Goal: Communication & Community: Share content

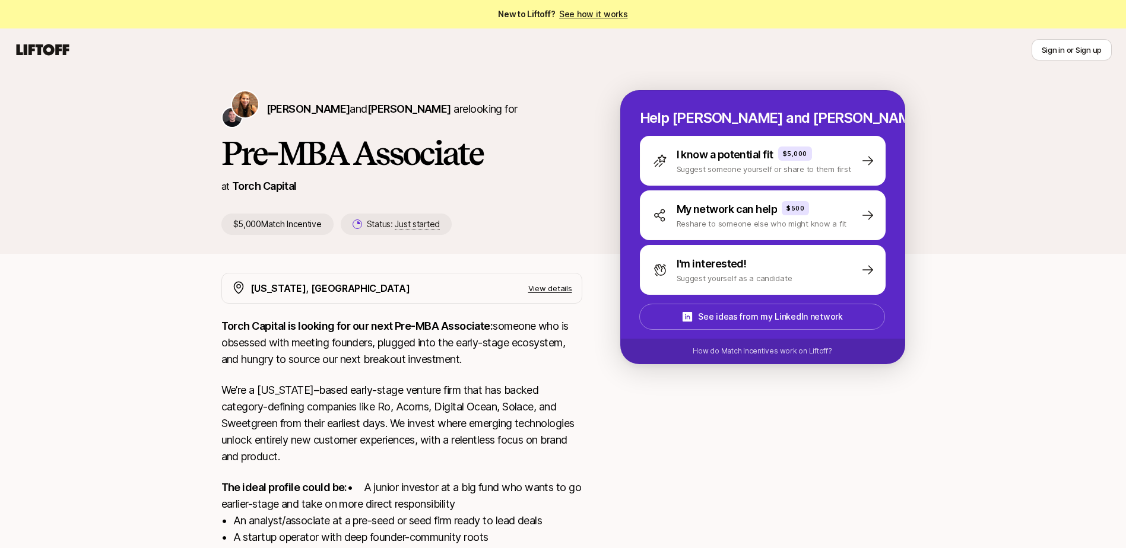
click at [692, 265] on p "I'm interested!" at bounding box center [711, 264] width 70 height 17
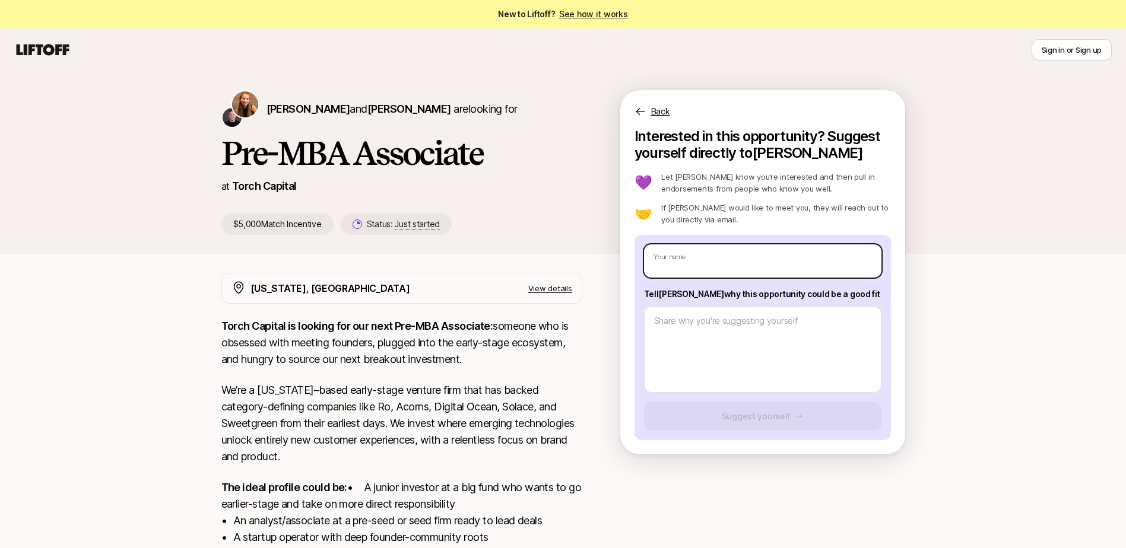
click at [693, 263] on input "text" at bounding box center [762, 260] width 237 height 33
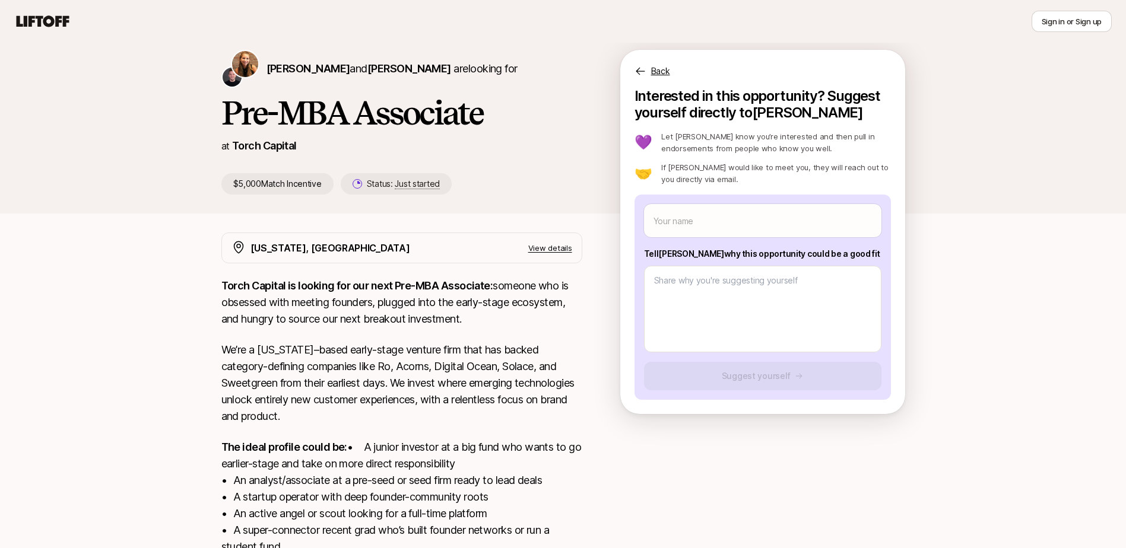
scroll to position [9, 0]
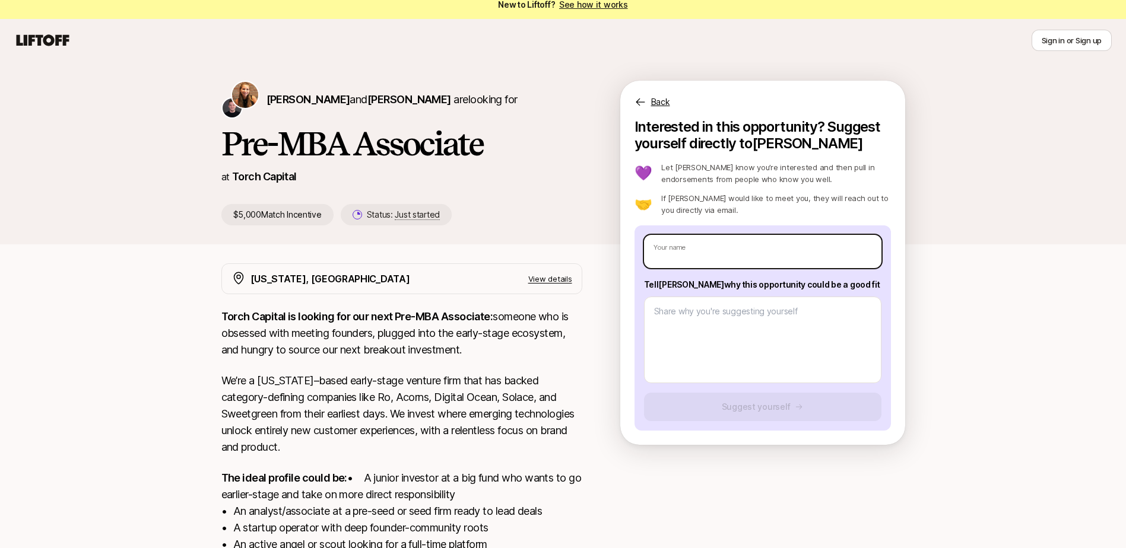
click at [751, 250] on input "text" at bounding box center [762, 251] width 237 height 33
type textarea "x"
type input "Gr"
type textarea "x"
type input "Gra"
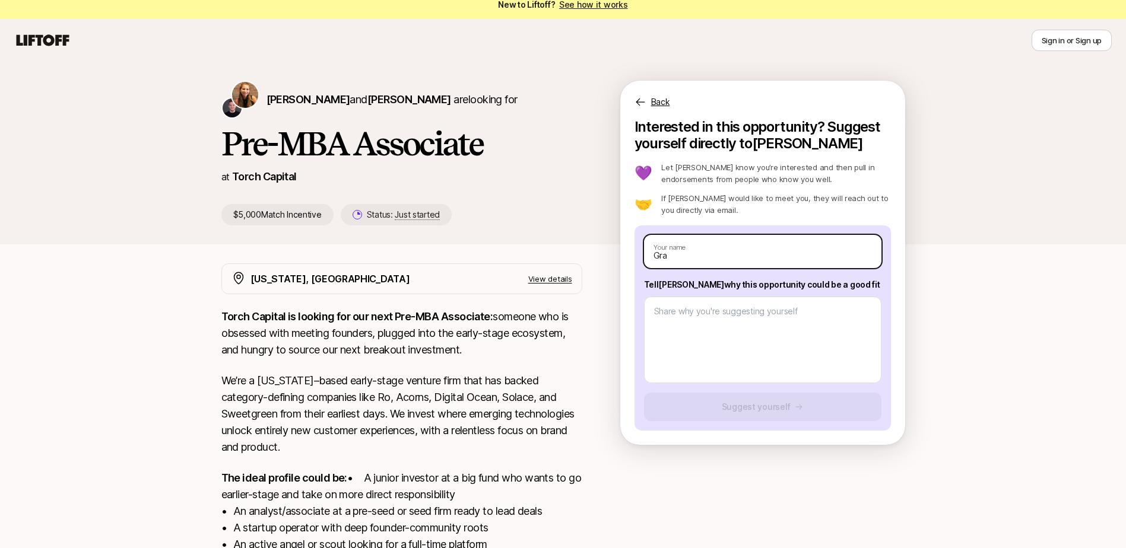
type textarea "x"
type input "Grac"
type textarea "x"
type input "Grace"
type textarea "x"
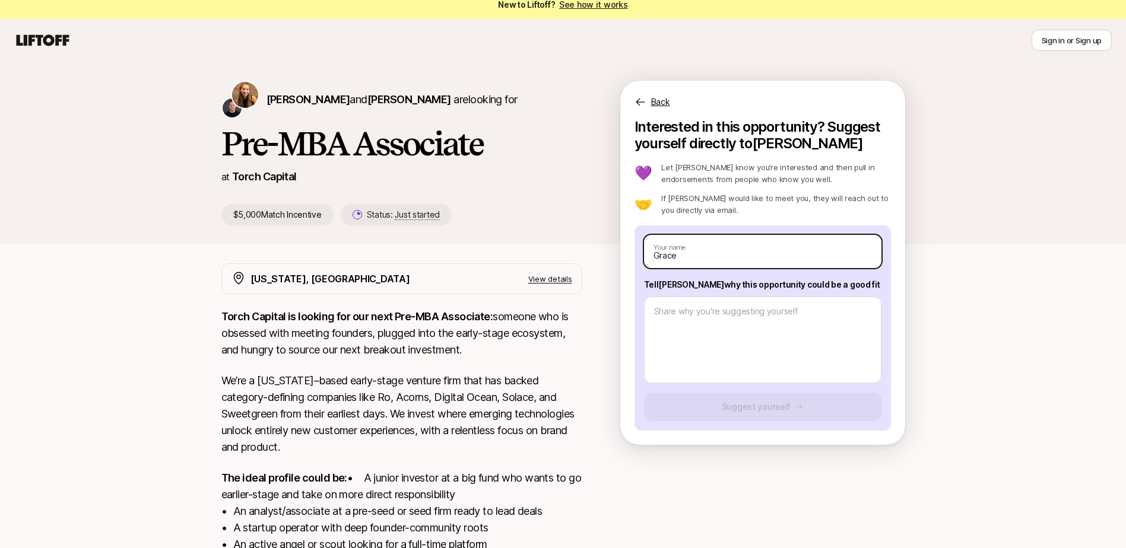
type input "Grace"
type textarea "x"
type input "[PERSON_NAME]"
type textarea "x"
type input "[PERSON_NAME]"
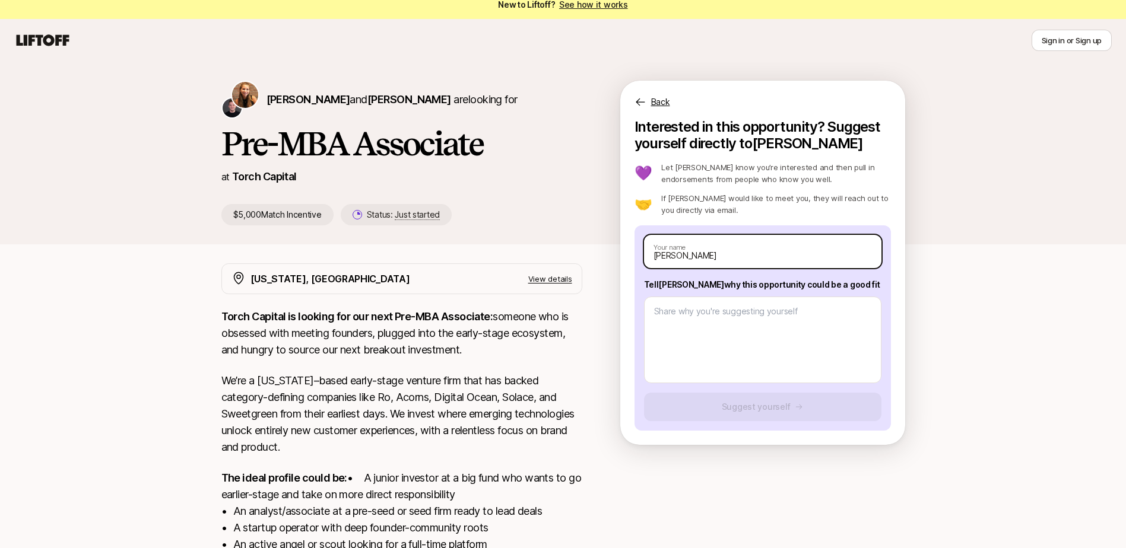
type textarea "x"
type input "[PERSON_NAME]"
type textarea "x"
type input "[PERSON_NAME]"
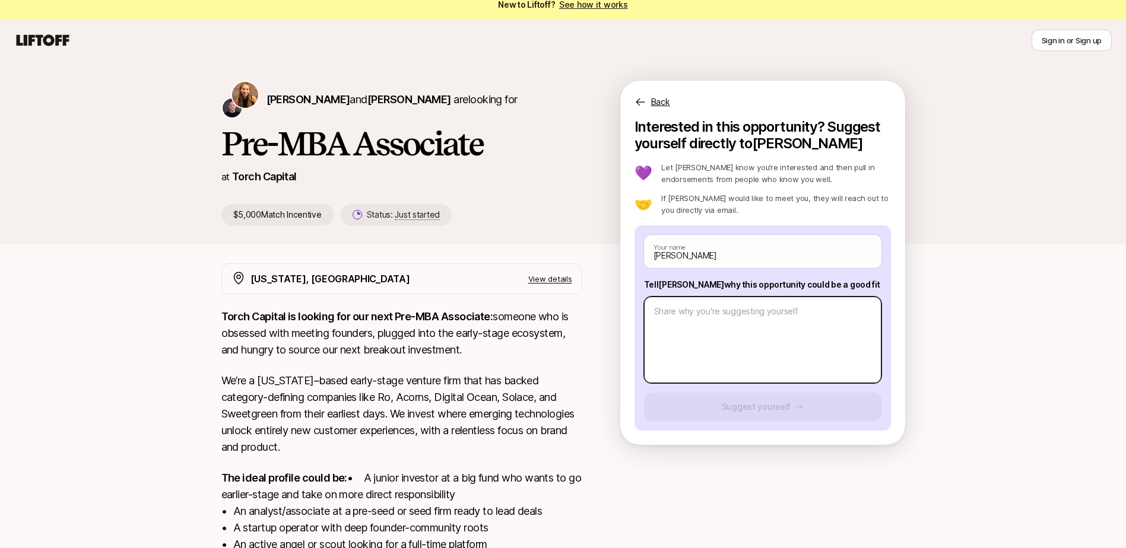
click at [752, 328] on textarea at bounding box center [762, 340] width 237 height 87
type textarea "x"
type textarea "H"
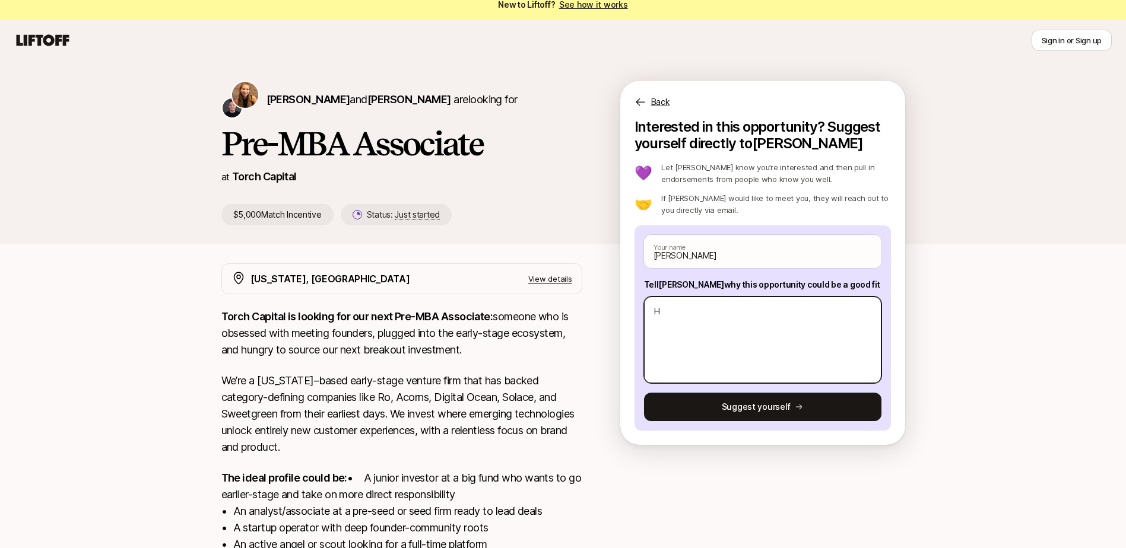
type textarea "x"
type textarea "Hi"
type textarea "x"
type textarea "Hi"
type textarea "x"
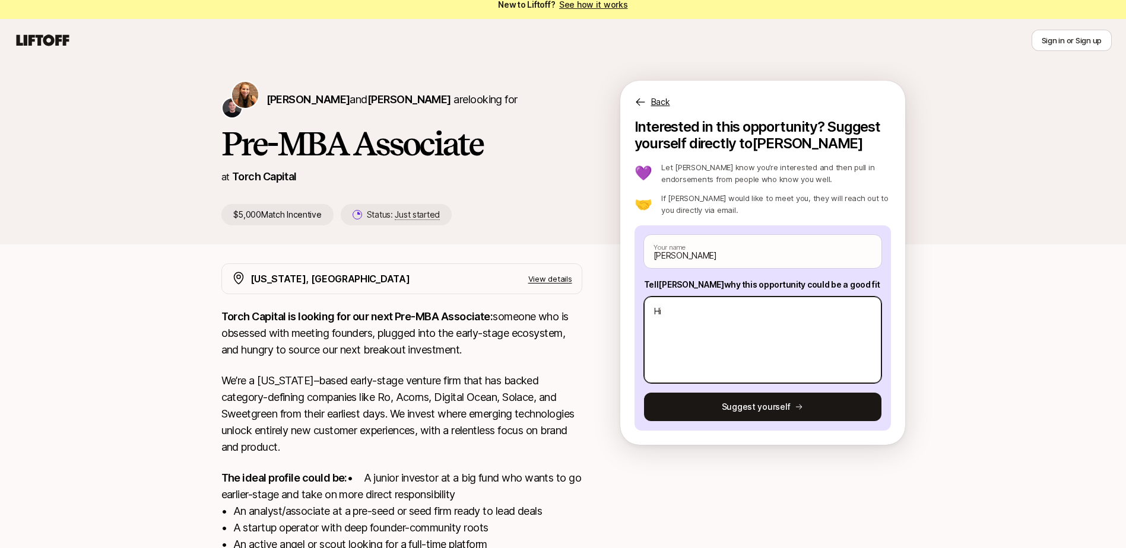
type textarea "Hi K"
type textarea "x"
type textarea "Hi [PERSON_NAME]"
type textarea "x"
type textarea "Hi [PERSON_NAME]"
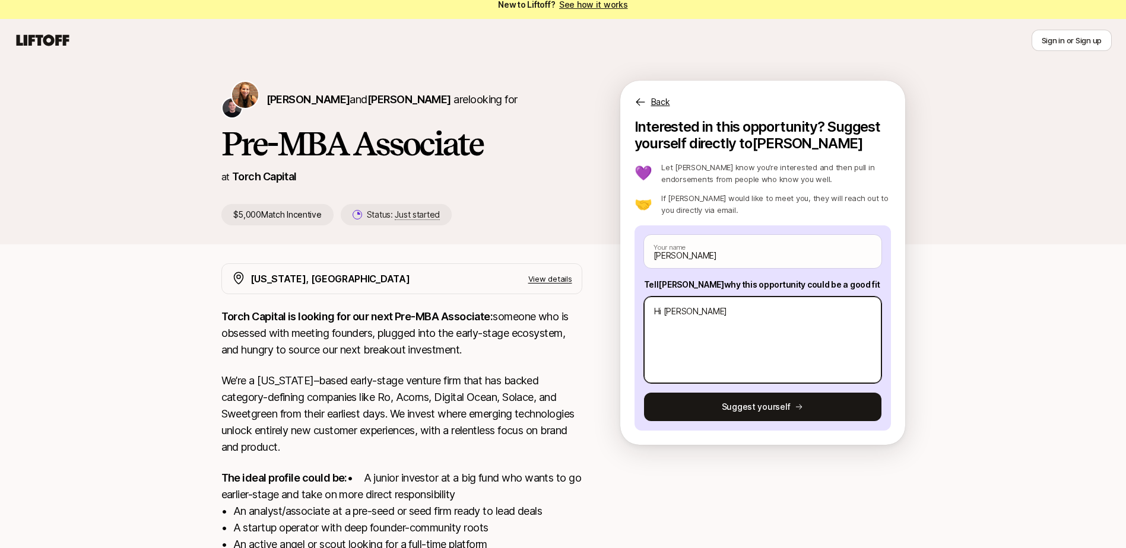
type textarea "x"
type textarea "Hi [PERSON_NAME]"
type textarea "x"
type textarea "Hi [PERSON_NAME]"
type textarea "x"
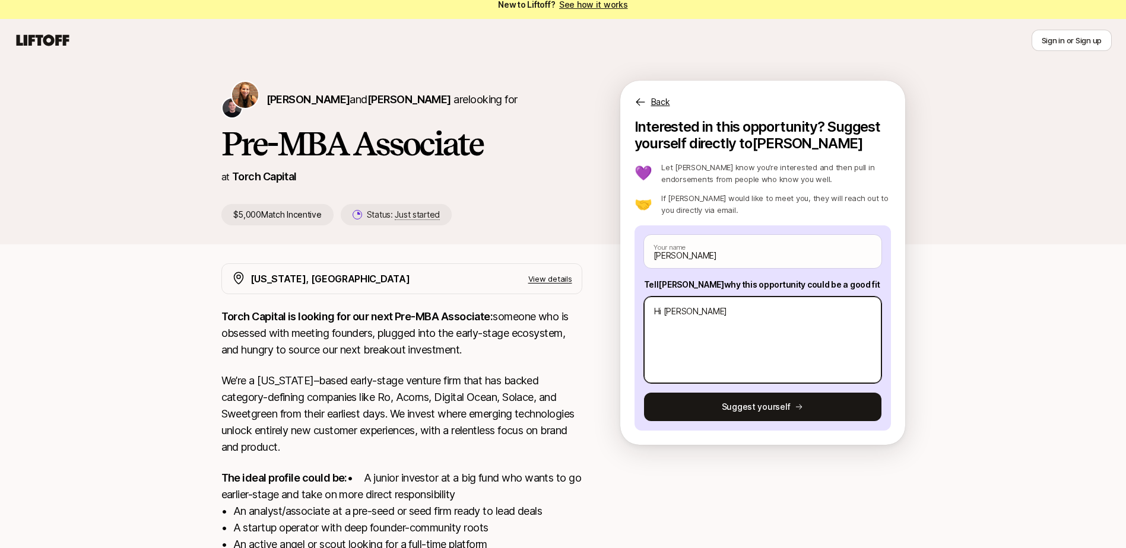
type textarea "Hi [PERSON_NAME]!"
type textarea "x"
type textarea "Hi [PERSON_NAME]!"
type textarea "x"
type textarea "Hi [PERSON_NAME]! T"
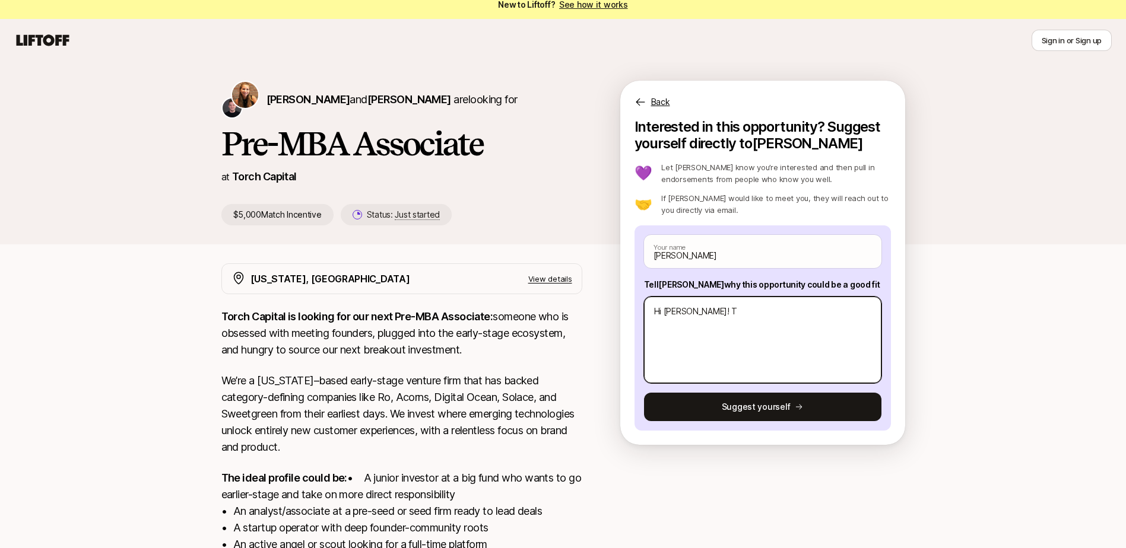
type textarea "x"
type textarea "Hi [PERSON_NAME]! Th"
type textarea "x"
type textarea "Hi [PERSON_NAME]! Than"
type textarea "x"
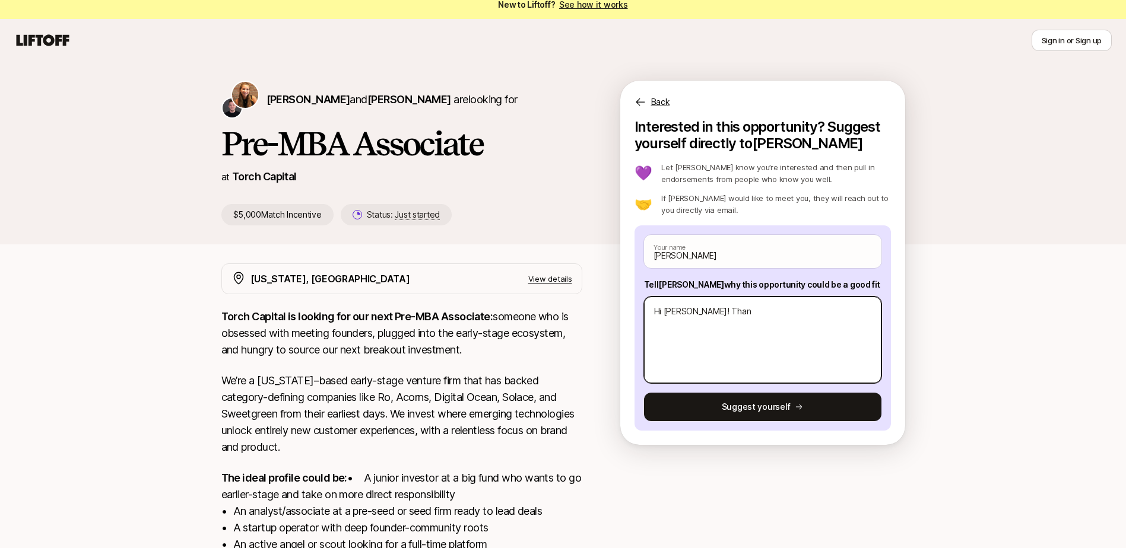
type textarea "Hi [PERSON_NAME]! Thank"
type textarea "x"
type textarea "Hi [PERSON_NAME]! Thanks"
type textarea "x"
type textarea "Hi [PERSON_NAME]! Thanks"
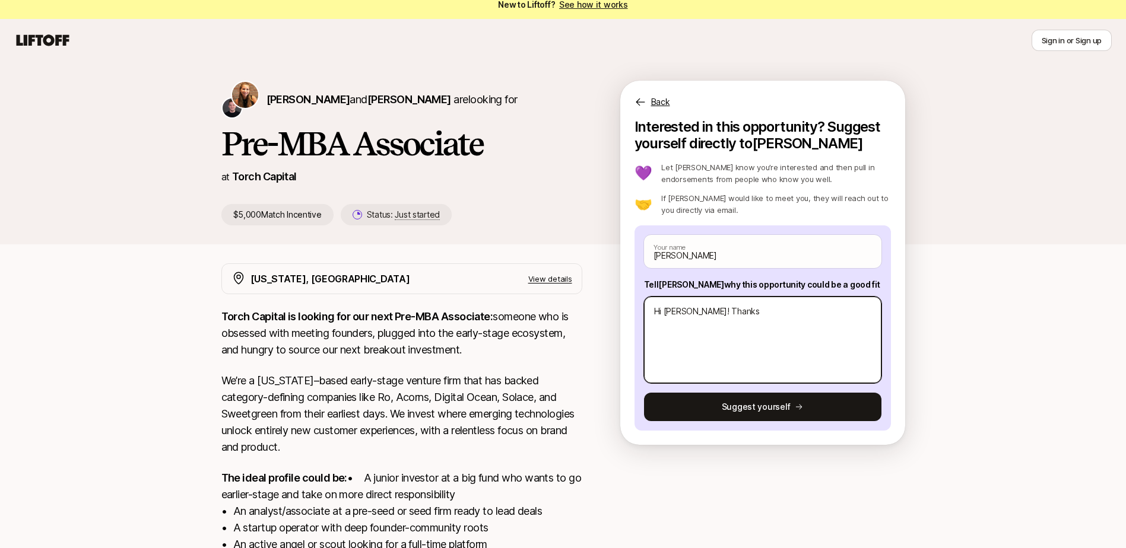
type textarea "x"
type textarea "Hi [PERSON_NAME]! Thanks f"
type textarea "x"
type textarea "Hi [PERSON_NAME]! Thanks fo"
type textarea "x"
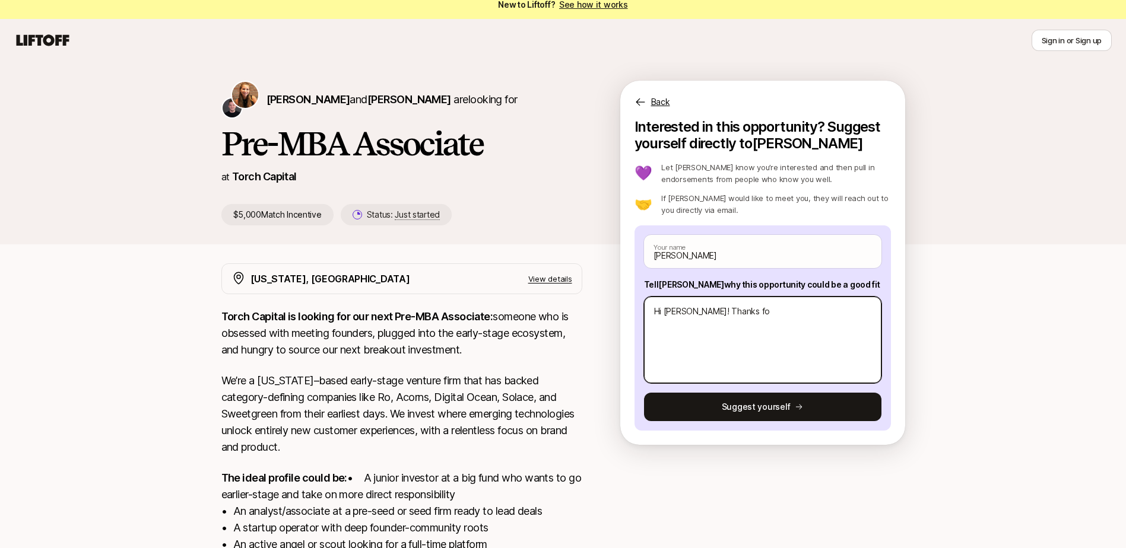
type textarea "Hi [PERSON_NAME]! Thanks for"
type textarea "x"
type textarea "Hi [PERSON_NAME]! Thanks for"
type textarea "x"
type textarea "Hi [PERSON_NAME]! Thanks for c"
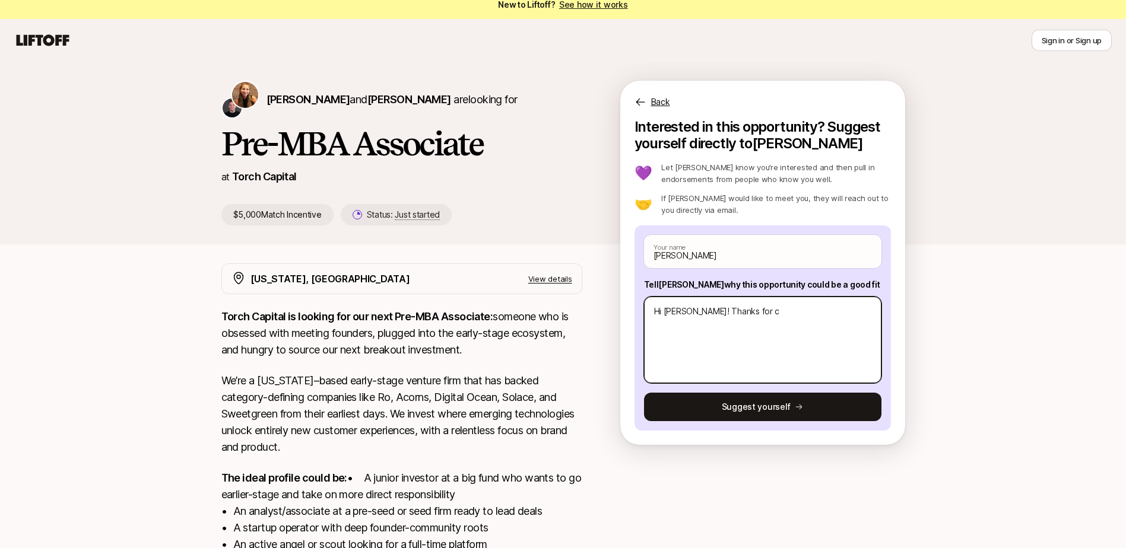
type textarea "x"
type textarea "Hi [PERSON_NAME]! Thanks for ch"
type textarea "x"
type textarea "Hi [PERSON_NAME]! Thanks for c"
type textarea "x"
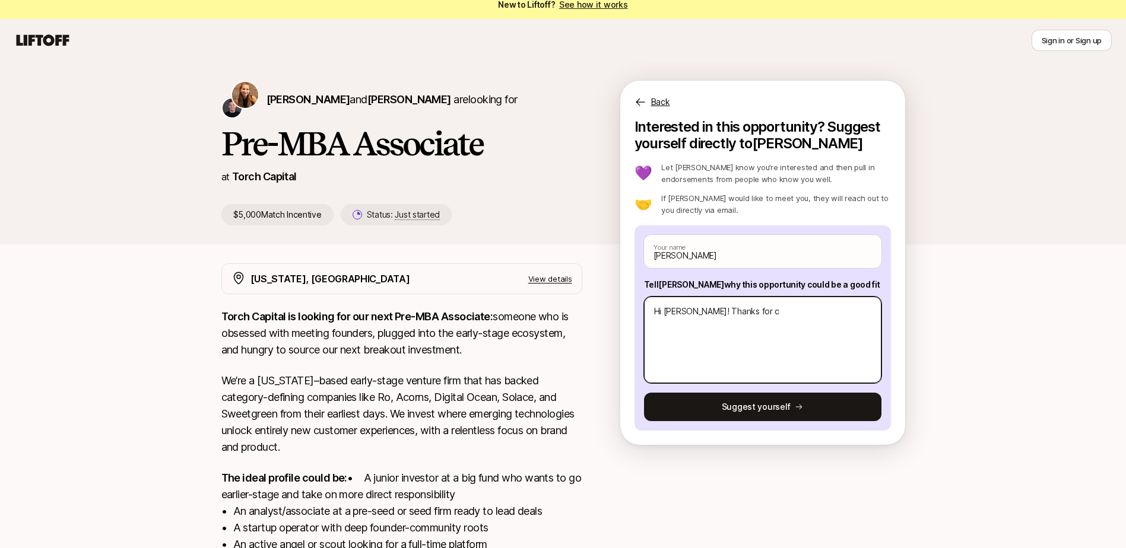
type textarea "Hi [PERSON_NAME]! Thanks for"
type textarea "x"
type textarea "Hi [PERSON_NAME]! Thanks for s"
type textarea "x"
type textarea "Hi [PERSON_NAME]! Thanks for sh"
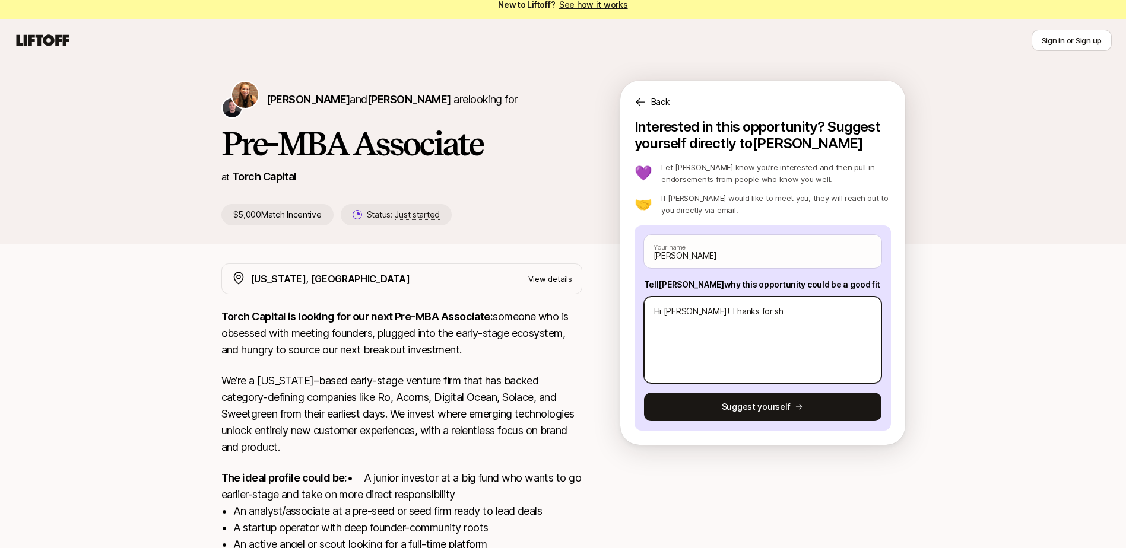
type textarea "x"
type textarea "Hi [PERSON_NAME]! Thanks for sha"
type textarea "x"
type textarea "Hi [PERSON_NAME]! Thanks for shar"
type textarea "x"
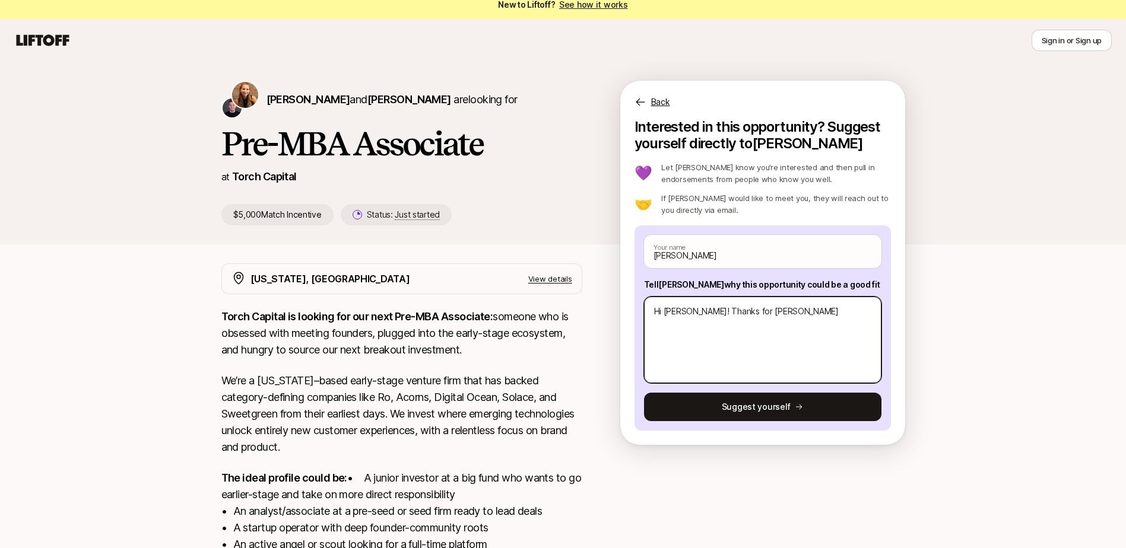
type textarea "Hi [PERSON_NAME]! Thanks for [PERSON_NAME]"
type textarea "x"
type textarea "Hi [PERSON_NAME]! Thanks for sharing"
type textarea "x"
type textarea "Hi [PERSON_NAME]! Thanks for sharing"
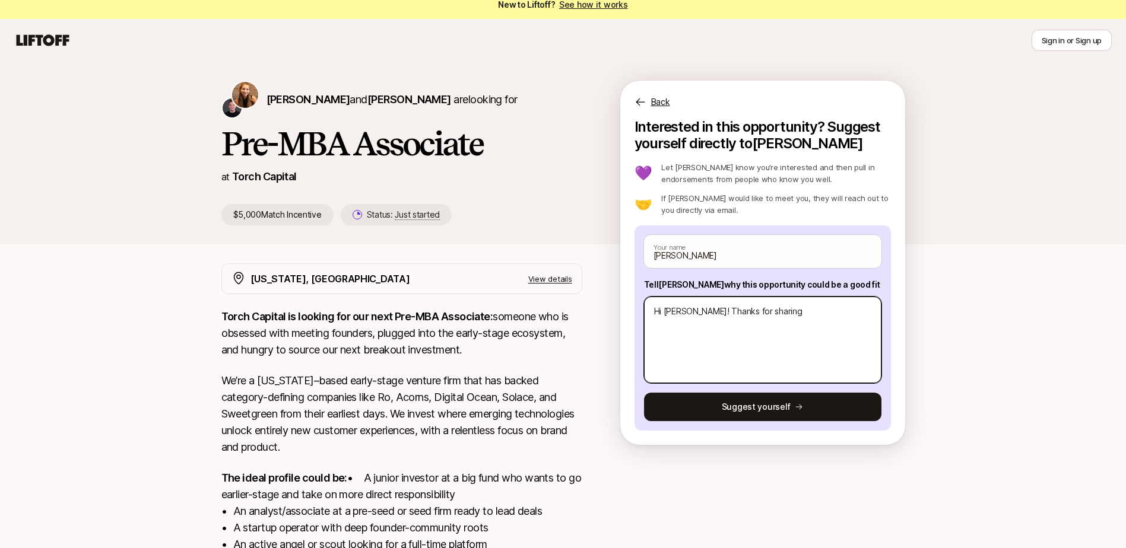
type textarea "x"
type textarea "Hi [PERSON_NAME]! Thanks for sharing th"
type textarea "x"
type textarea "Hi [PERSON_NAME]! Thanks for sharing thi"
type textarea "x"
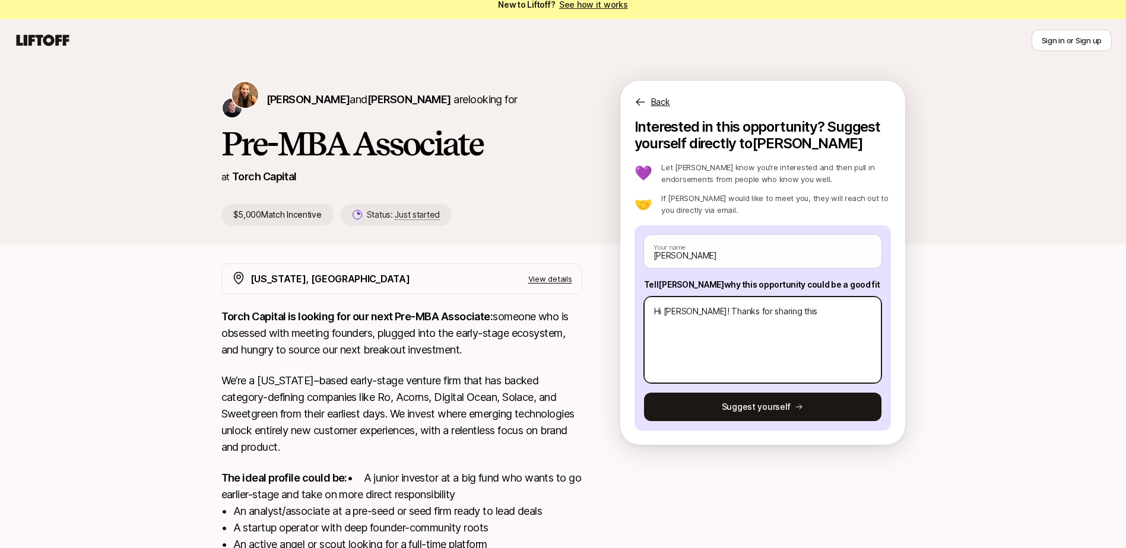
type textarea "Hi [PERSON_NAME]! Thanks for sharing this"
type textarea "x"
type textarea "Hi [PERSON_NAME]! Thanks for sharing this r"
type textarea "x"
type textarea "Hi [PERSON_NAME]! Thanks for sharing this ro"
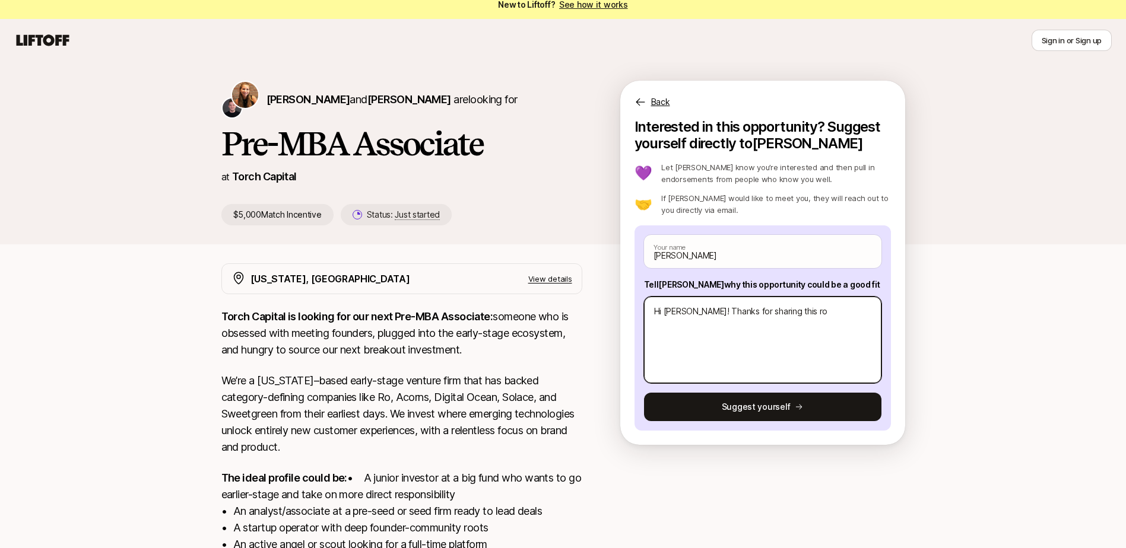
type textarea "x"
type textarea "Hi [PERSON_NAME]! Thanks for sharing this rol"
type textarea "x"
type textarea "Hi [PERSON_NAME]! Thanks for sharing this role"
type textarea "x"
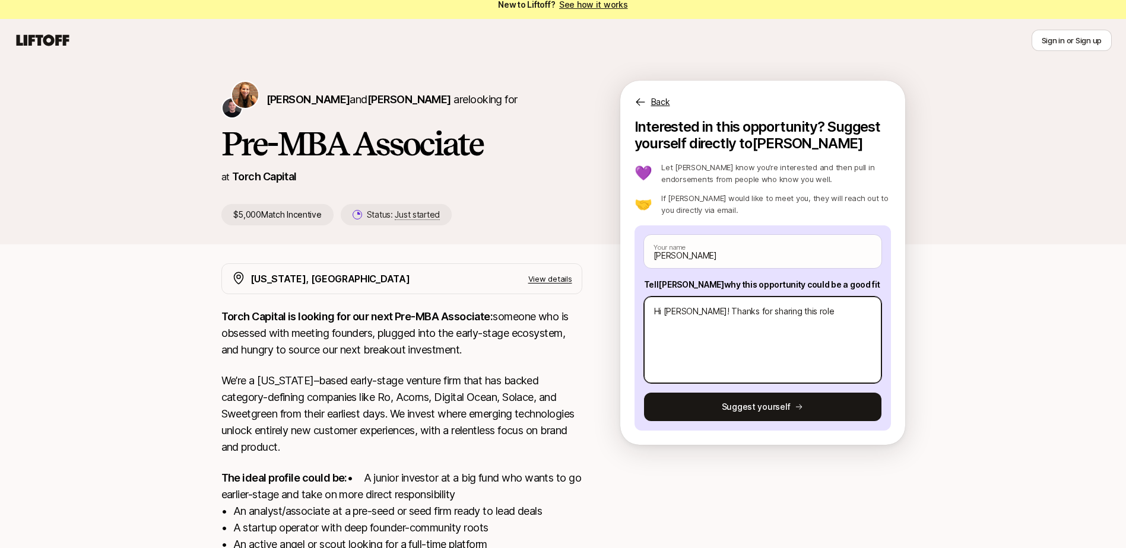
type textarea "Hi [PERSON_NAME]! Thanks for sharing this role,"
type textarea "x"
type textarea "Hi [PERSON_NAME]! Thanks for sharing this role,"
type textarea "x"
type textarea "Hi [PERSON_NAME]! Thanks for sharing this role,"
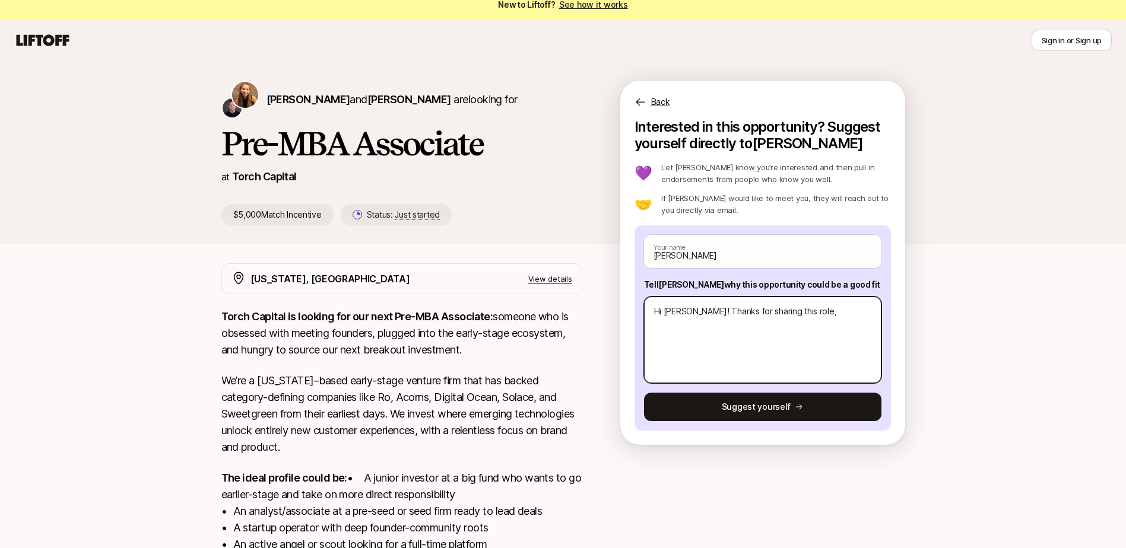
type textarea "x"
type textarea "Hi [PERSON_NAME]! Thanks for sharing this role"
type textarea "x"
type textarea "Hi [PERSON_NAME]! Thanks for sharing this role"
type textarea "x"
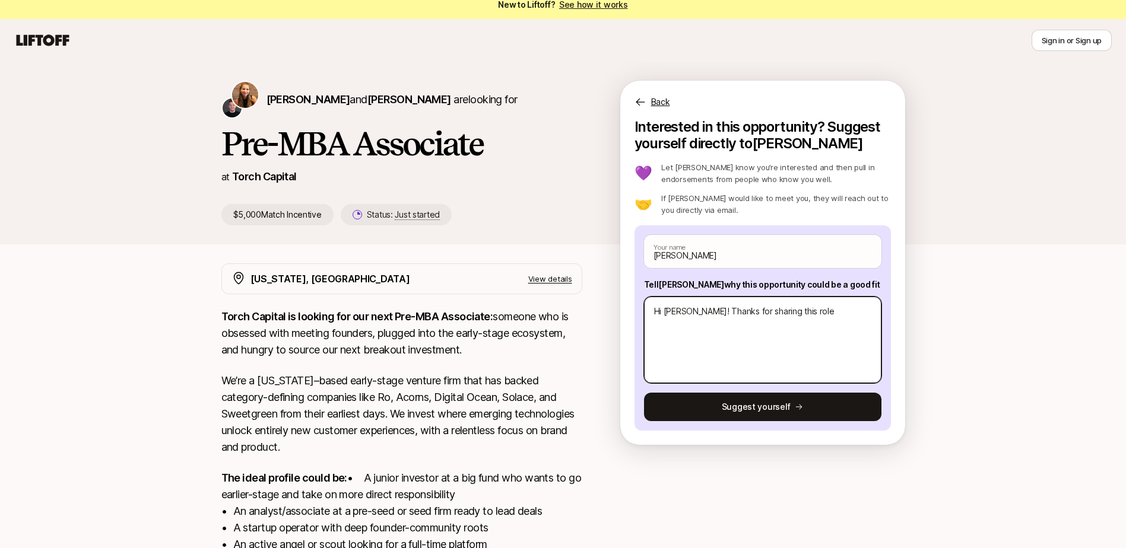
type textarea "Hi [PERSON_NAME]! Thanks for sharing this role -"
type textarea "x"
type textarea "Hi [PERSON_NAME]! Thanks for sharing this role -"
type textarea "x"
type textarea "Hi [PERSON_NAME]! Thanks for sharing this role - I'"
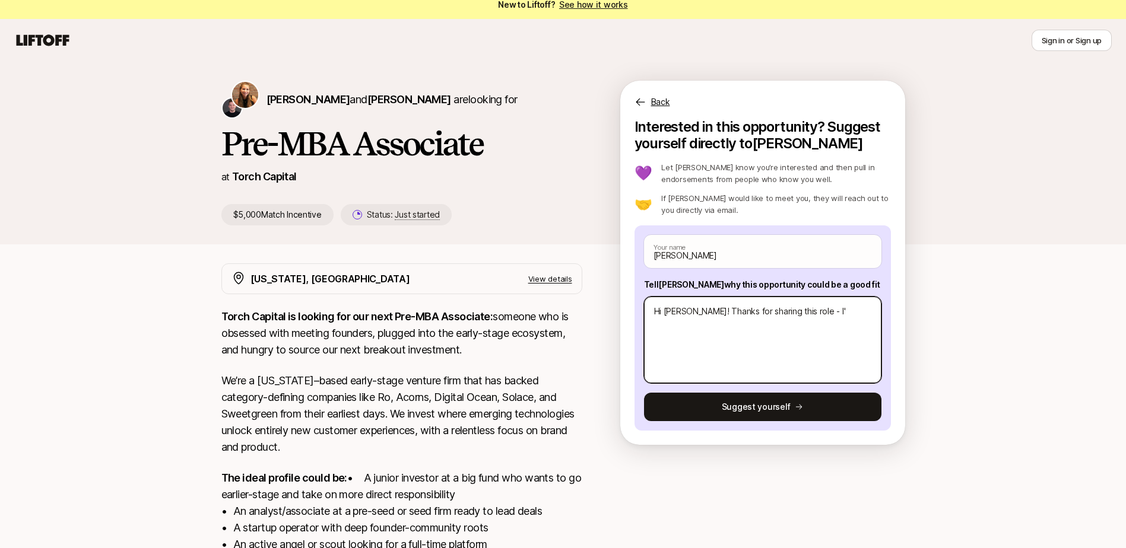
type textarea "x"
type textarea "Hi [PERSON_NAME]! Thanks for sharing this role - I'm"
type textarea "x"
type textarea "Hi [PERSON_NAME]! Thanks for sharing this role - I'm"
type textarea "x"
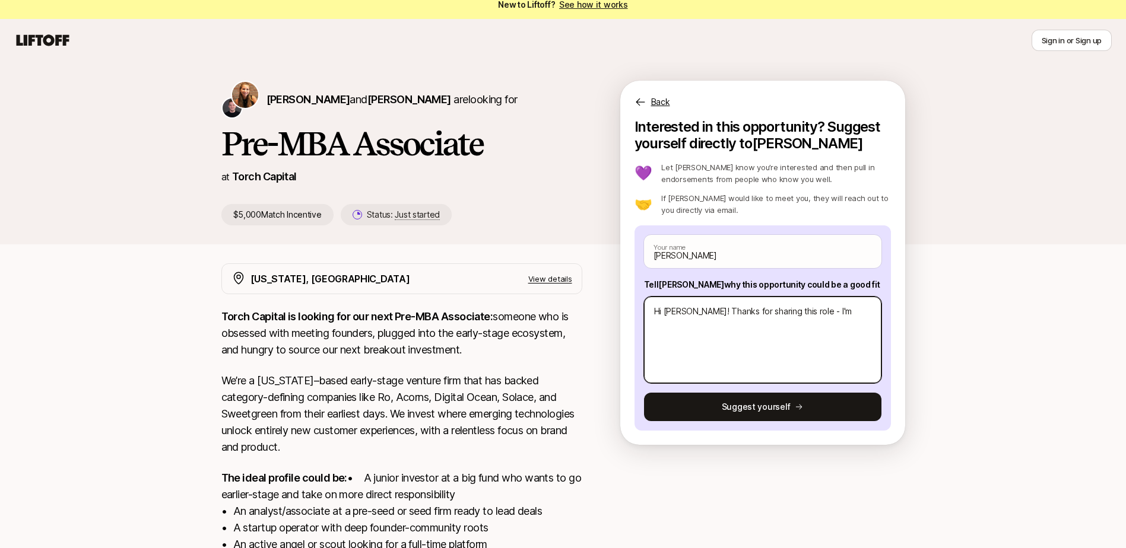
type textarea "Hi [PERSON_NAME]! Thanks for sharing this role - I'm c"
type textarea "x"
type textarea "Hi [PERSON_NAME]! Thanks for sharing this role - I'm cu"
type textarea "x"
type textarea "Hi [PERSON_NAME]! Thanks for sharing this role - I'm cur"
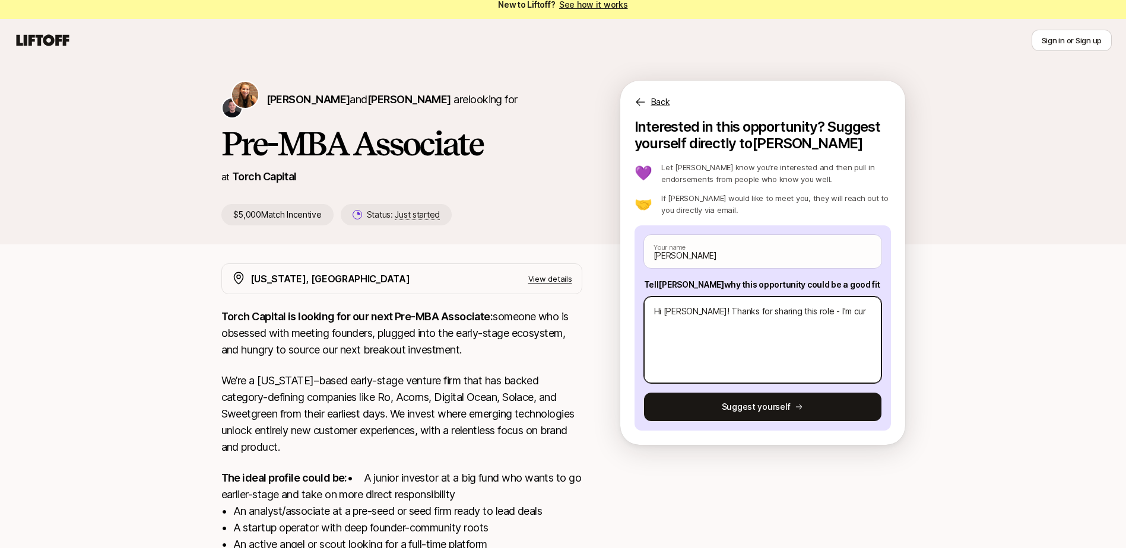
type textarea "x"
type textarea "Hi [PERSON_NAME]! Thanks for sharing this role - I'm curr"
type textarea "x"
type textarea "Hi [PERSON_NAME]! Thanks for sharing this role - I'm curre"
type textarea "x"
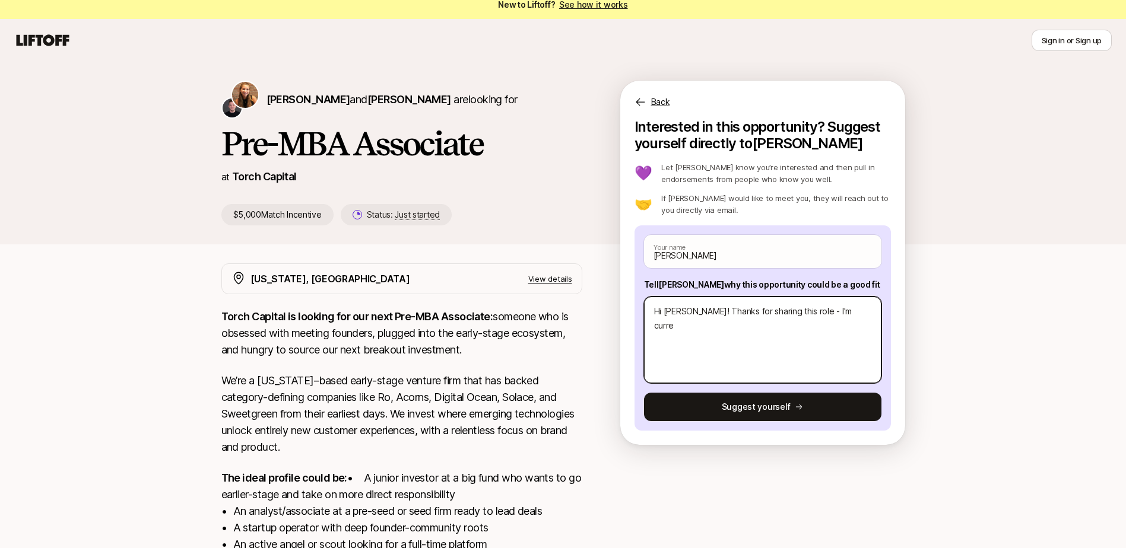
type textarea "Hi [PERSON_NAME]! Thanks for sharing this role - I'm curren"
type textarea "x"
type textarea "Hi [PERSON_NAME]! Thanks for sharing this role - I'm current"
type textarea "x"
type textarea "Hi [PERSON_NAME]! Thanks for sharing this role - I'm currently"
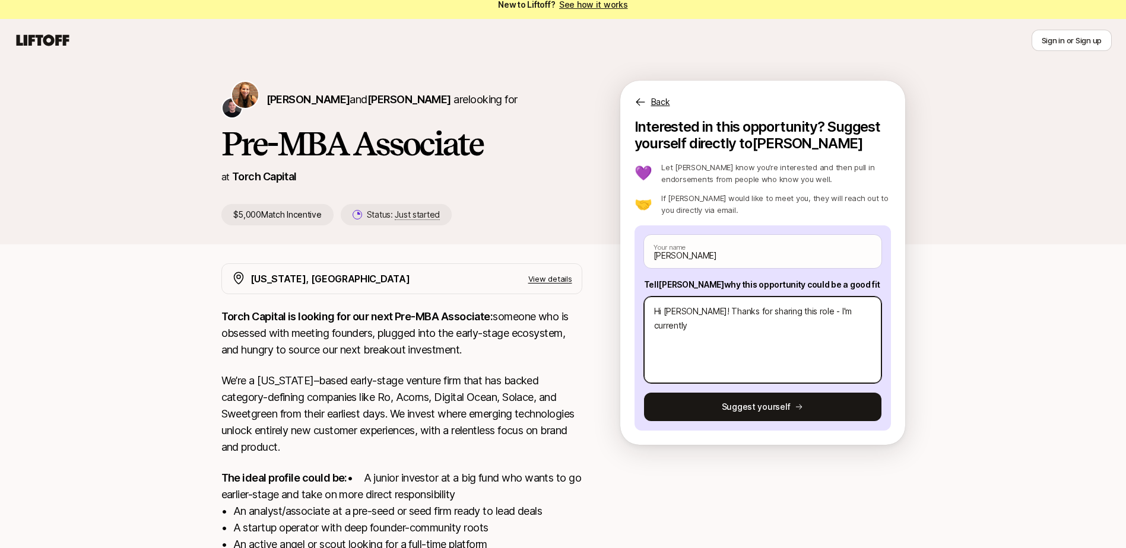
type textarea "x"
type textarea "Hi [PERSON_NAME]! Thanks for sharing this role - I'm currently"
type textarea "x"
type textarea "Hi [PERSON_NAME]! Thanks for sharing this role - I'm currently a"
type textarea "x"
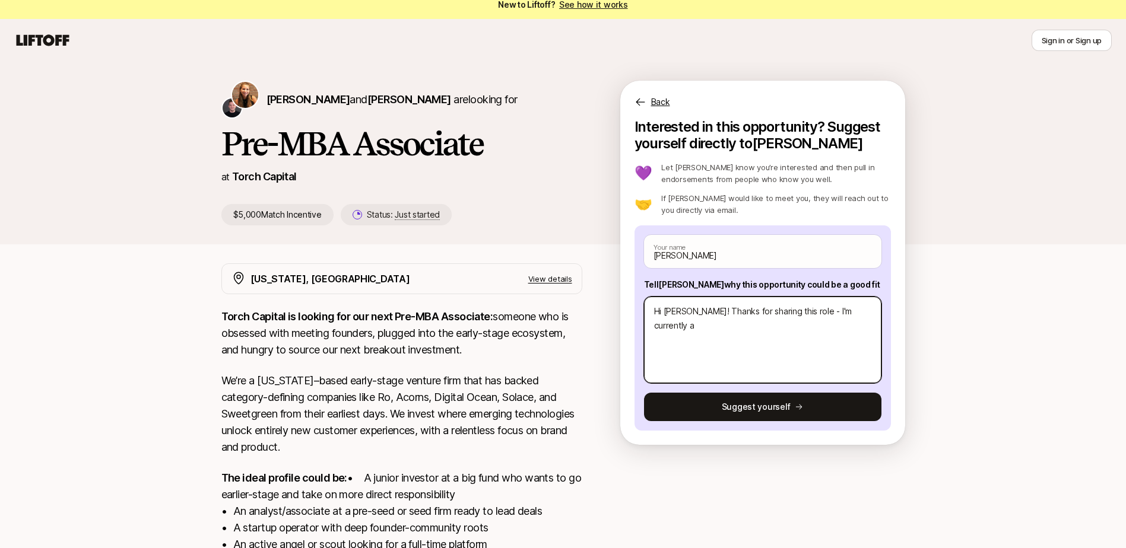
type textarea "Hi [PERSON_NAME]! Thanks for sharing this role - I'm currently a"
type textarea "x"
type textarea "Hi [PERSON_NAME]! Thanks for sharing this role - I'm currently a gr"
type textarea "x"
type textarea "Hi [PERSON_NAME]! Thanks for sharing this role - I'm currently a gro"
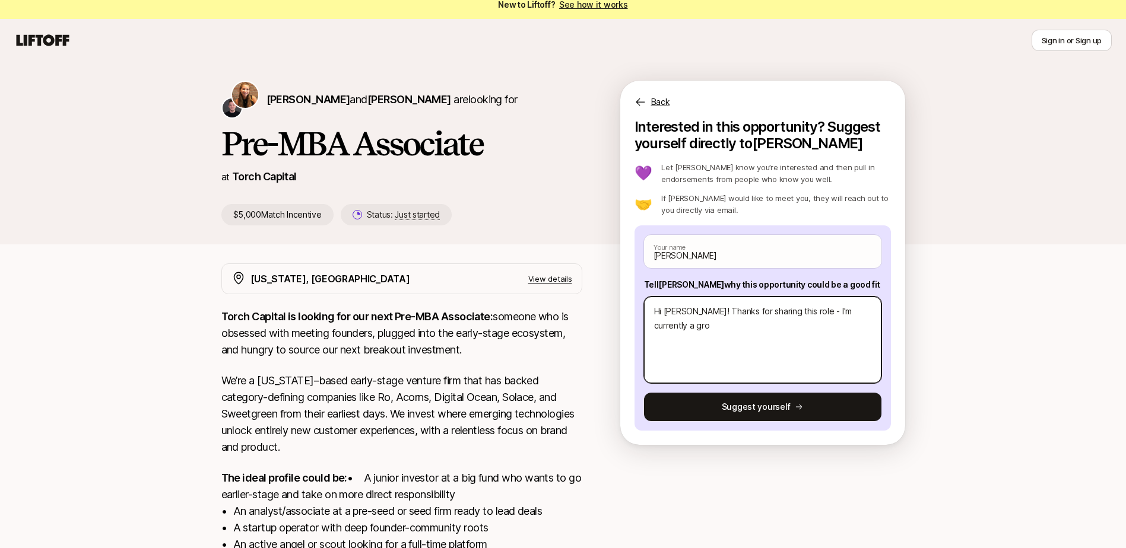
type textarea "x"
type textarea "Hi [PERSON_NAME]! Thanks for sharing this role - I'm currently a grow"
type textarea "x"
type textarea "Hi [PERSON_NAME]! Thanks for sharing this role - I'm currently a growt"
type textarea "x"
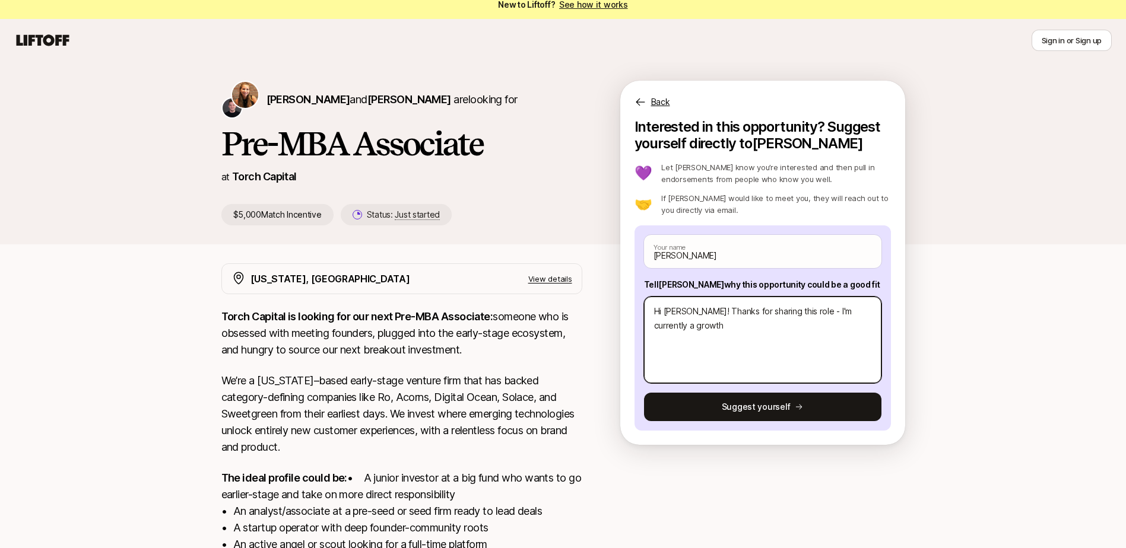
type textarea "Hi [PERSON_NAME]! Thanks for sharing this role - I'm currently a growt"
type textarea "x"
type textarea "Hi [PERSON_NAME]! Thanks for sharing this role - I'm currently a grow"
type textarea "x"
type textarea "Hi [PERSON_NAME]! Thanks for sharing this role - I'm currently a gro"
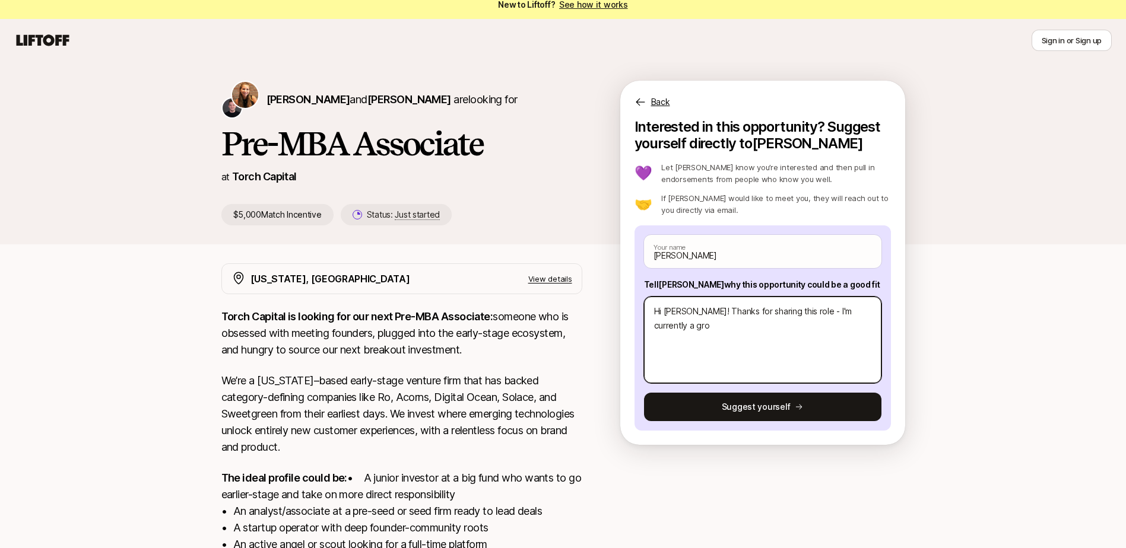
type textarea "x"
type textarea "Hi [PERSON_NAME]! Thanks for sharing this role - I'm currently a gr"
type textarea "x"
type textarea "Hi [PERSON_NAME]! Thanks for sharing this role - I'm currently a g"
type textarea "x"
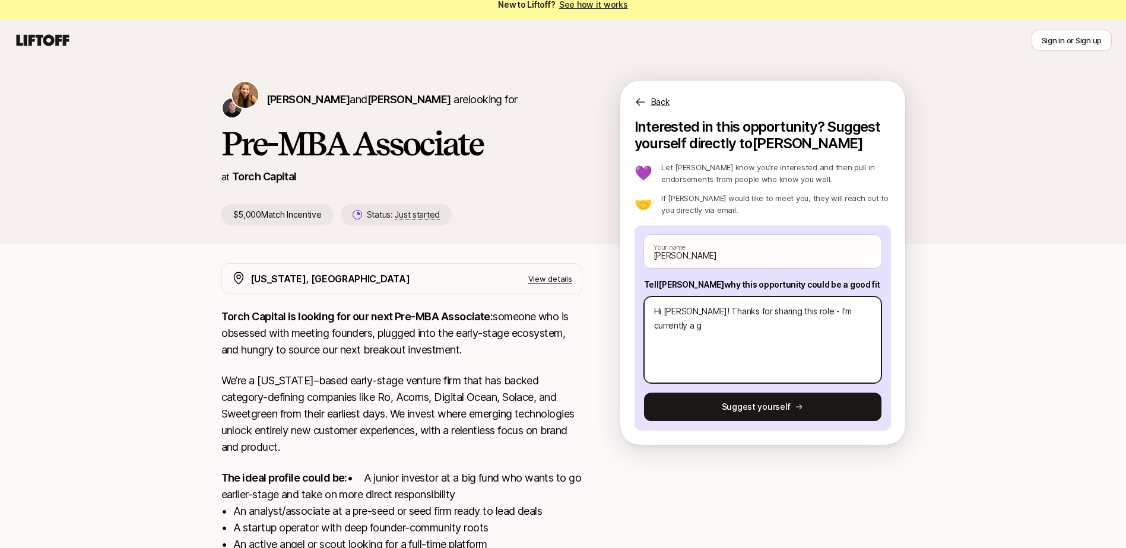
type textarea "Hi [PERSON_NAME]! Thanks for sharing this role - I'm currently a"
type textarea "x"
type textarea "Hi [PERSON_NAME]! Thanks for sharing this role - I'm currently a l"
type textarea "x"
type textarea "Hi [PERSON_NAME]! Thanks for sharing this role - I'm currently a la"
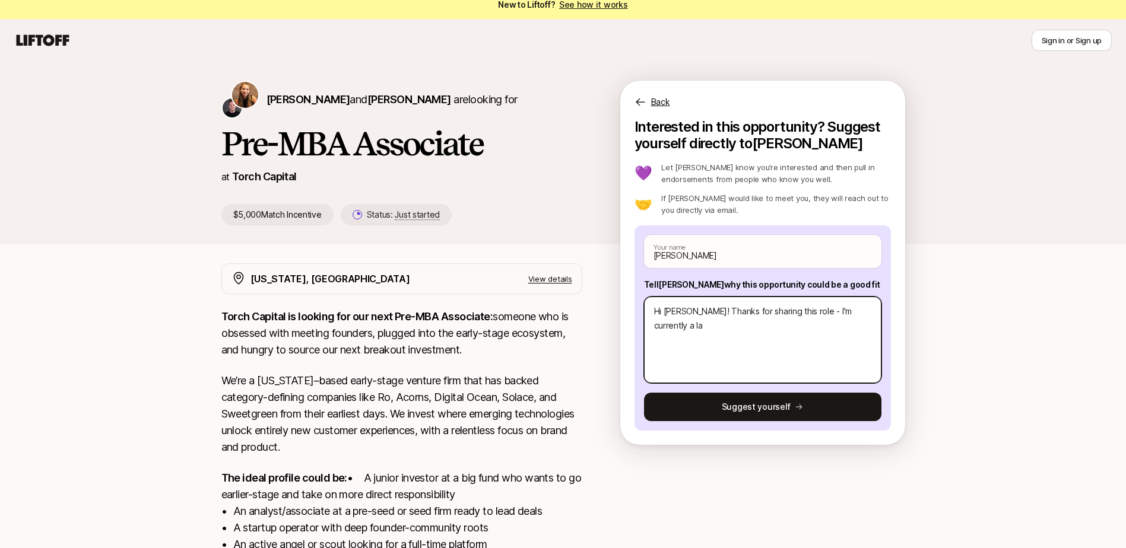
type textarea "x"
type textarea "Hi [PERSON_NAME]! Thanks for sharing this role - I'm currently a lat"
type textarea "x"
type textarea "Hi [PERSON_NAME]! Thanks for sharing this role - I'm currently a late"
type textarea "x"
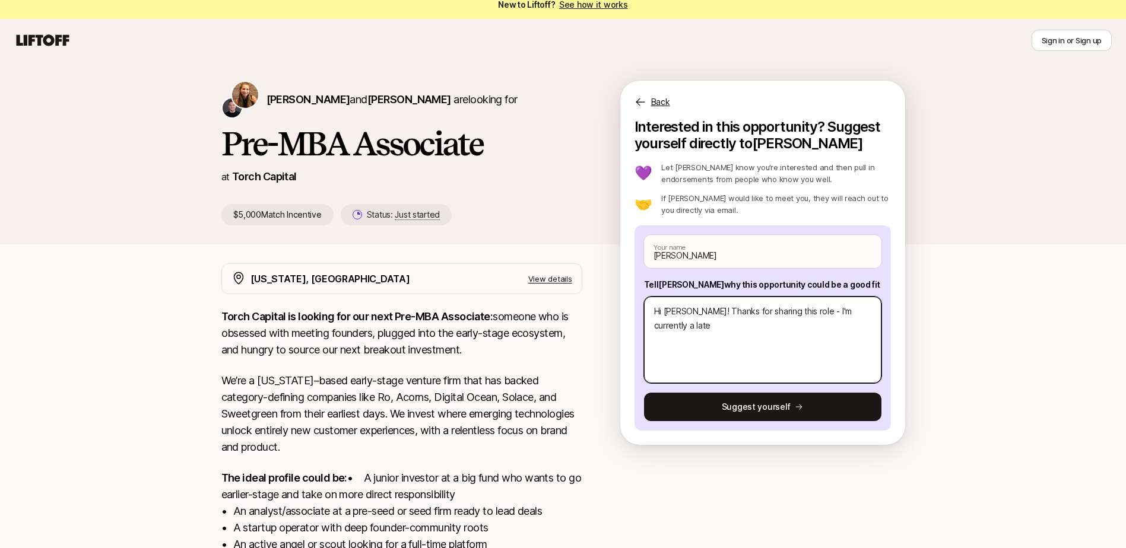
type textarea "Hi [PERSON_NAME]! Thanks for sharing this role - I'm currently a late"
type textarea "x"
type textarea "Hi [PERSON_NAME]! Thanks for sharing this role - I'm currently a late s"
type textarea "x"
type textarea "Hi [PERSON_NAME]! Thanks for sharing this role - I'm currently a late st"
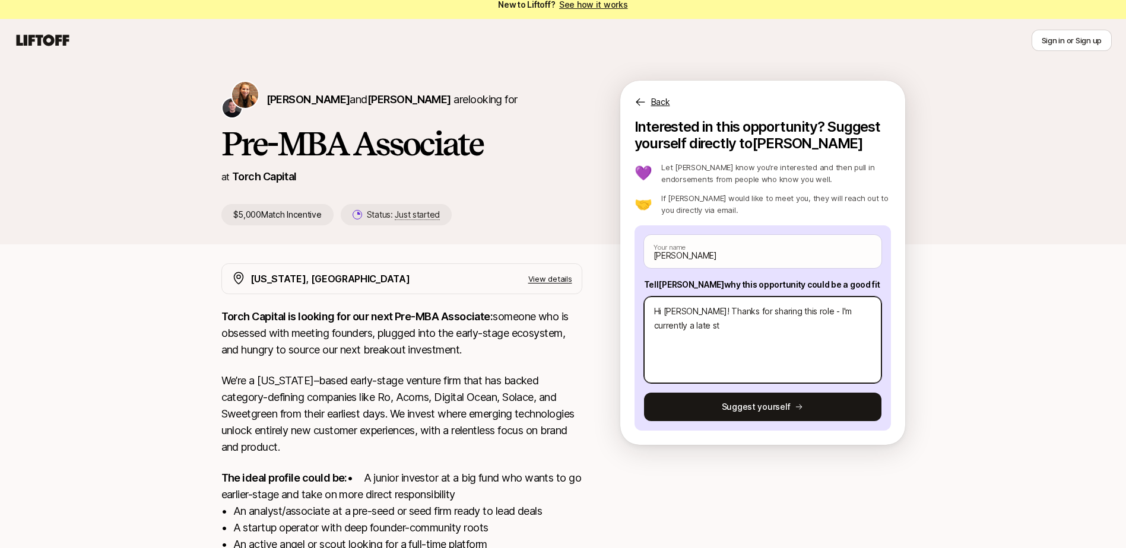
type textarea "x"
type textarea "Hi [PERSON_NAME]! Thanks for sharing this role - I'm currently a late sta"
type textarea "x"
type textarea "Hi [PERSON_NAME]! Thanks for sharing this role - I'm currently a late stag"
type textarea "x"
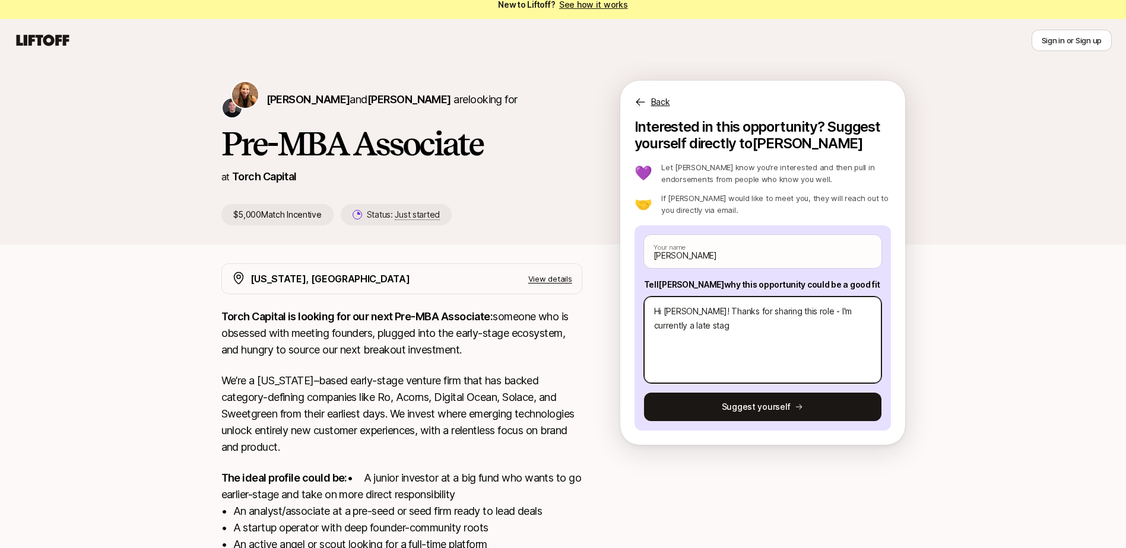
type textarea "Hi [PERSON_NAME]! Thanks for sharing this role - I'm currently a late stage"
type textarea "x"
type textarea "Hi [PERSON_NAME]! Thanks for sharing this role - I'm currently a late stage g"
type textarea "x"
type textarea "Hi [PERSON_NAME]! Thanks for sharing this role - I'm currently a late stage gr"
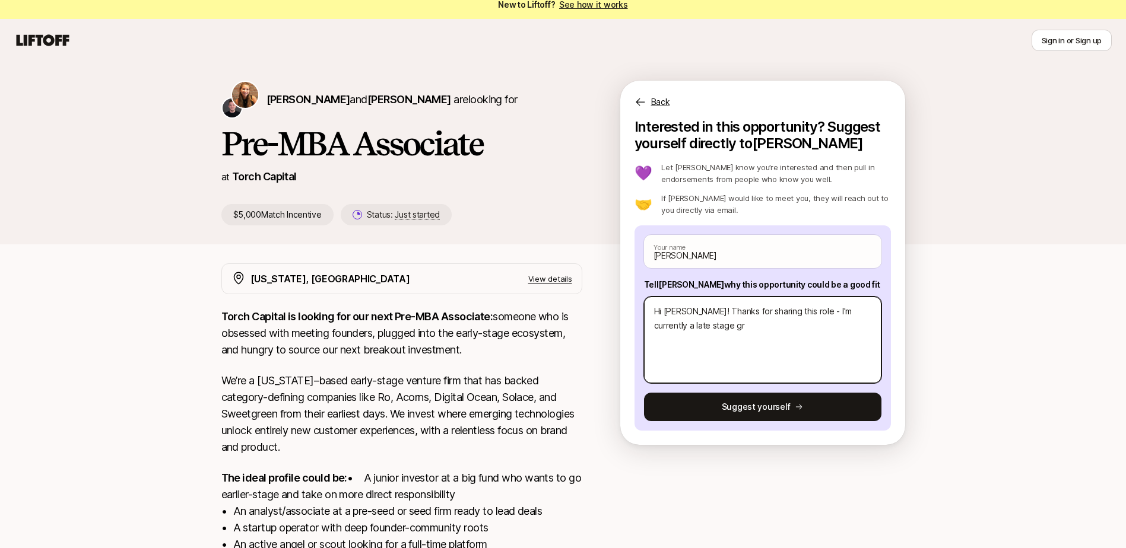
type textarea "x"
type textarea "Hi [PERSON_NAME]! Thanks for sharing this role - I'm currently a late stage gro"
type textarea "x"
type textarea "Hi [PERSON_NAME]! Thanks for sharing this role - I'm currently a late stage grow"
type textarea "x"
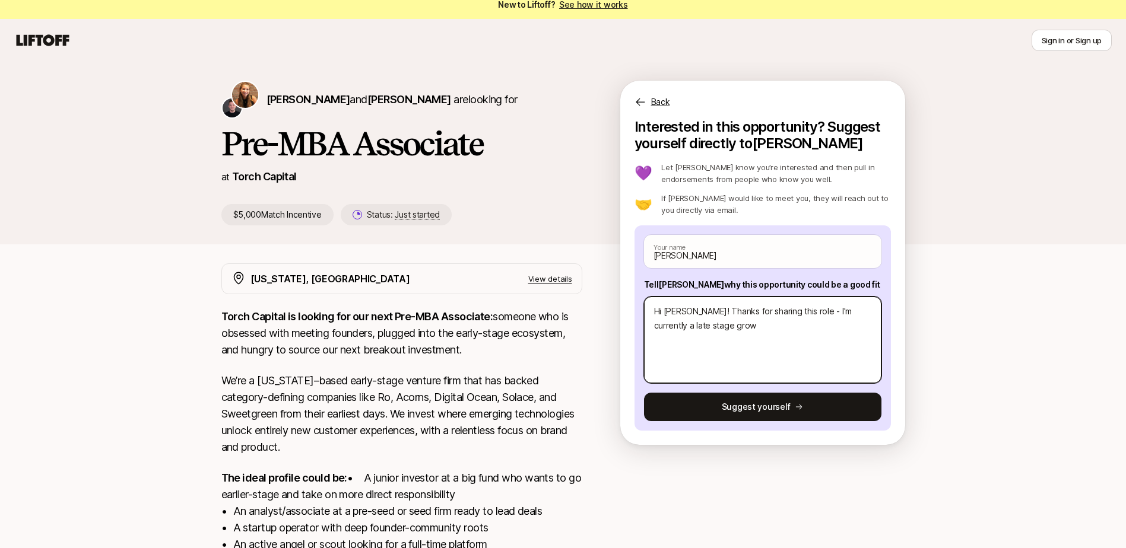
type textarea "Hi [PERSON_NAME]! Thanks for sharing this role - I'm currently a late stage gro…"
type textarea "x"
type textarea "Hi [PERSON_NAME]! Thanks for sharing this role - I'm currently a late stage gro…"
type textarea "x"
type textarea "Hi [PERSON_NAME]! Thanks for sharing this role - I'm currently a late stage gro…"
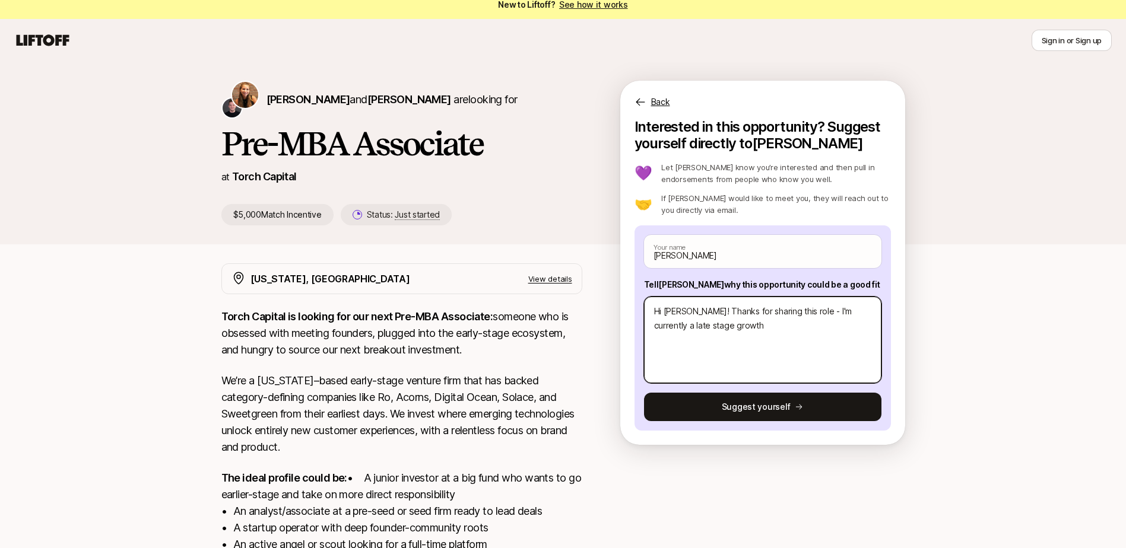
type textarea "x"
type textarea "Hi [PERSON_NAME]! Thanks for sharing this role - I'm currently a late stage gro…"
type textarea "x"
type textarea "Hi [PERSON_NAME]! Thanks for sharing this role - I'm currently a late stage gro…"
type textarea "x"
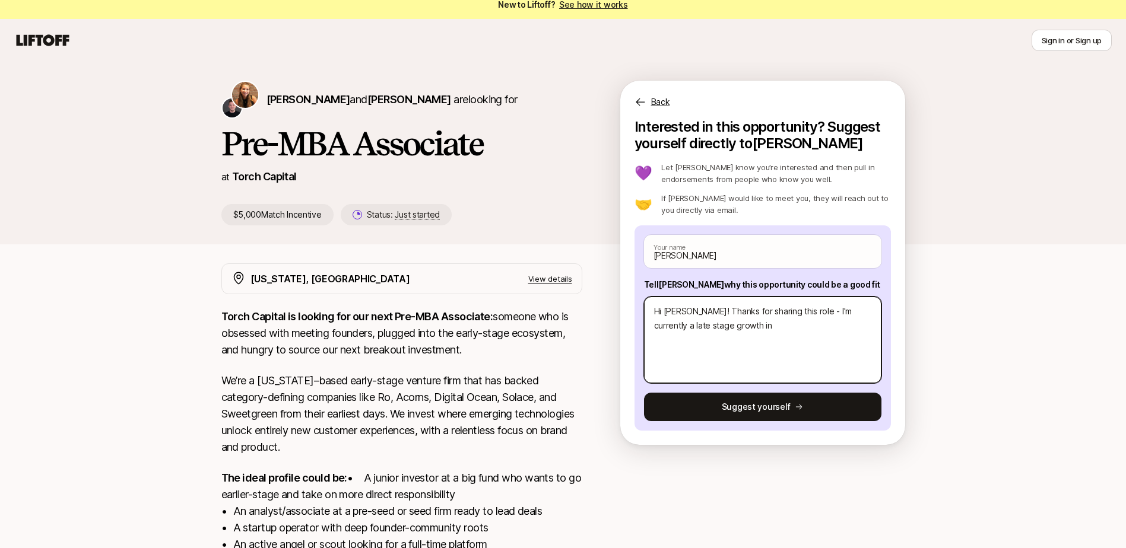
type textarea "Hi [PERSON_NAME]! Thanks for sharing this role - I'm currently a late stage gro…"
type textarea "x"
type textarea "Hi [PERSON_NAME]! Thanks for sharing this role - I'm currently a late stage gro…"
type textarea "x"
type textarea "Hi [PERSON_NAME]! Thanks for sharing this role - I'm currently a late stage gro…"
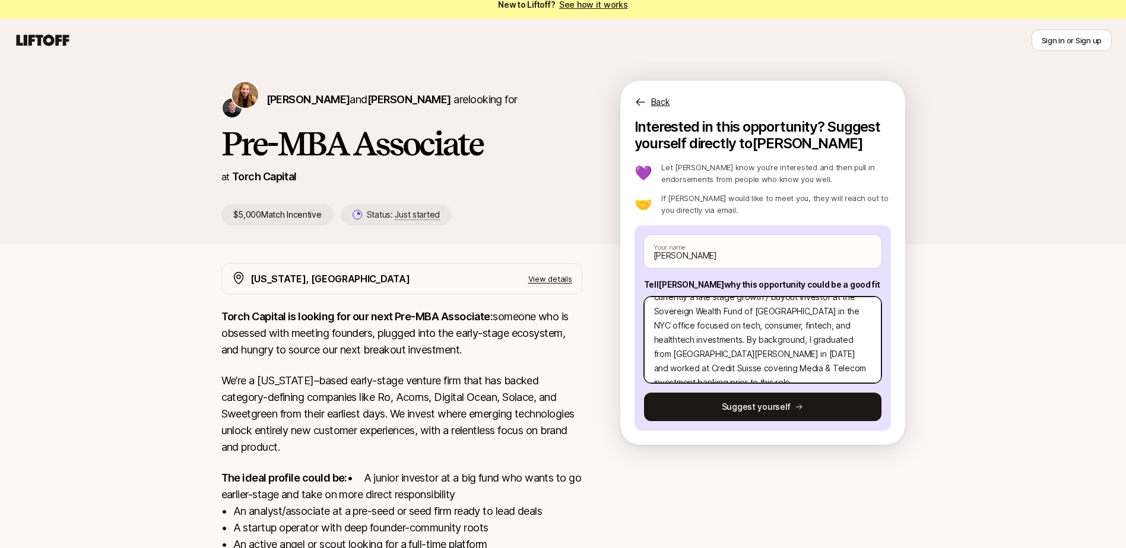
scroll to position [43, 0]
click at [717, 328] on textarea "Hi [PERSON_NAME]! Thanks for sharing this role - I'm currently a late stage gro…" at bounding box center [762, 340] width 237 height 87
click at [728, 365] on textarea "Hi [PERSON_NAME]! Thanks for sharing this role - I'm currently a late stage gro…" at bounding box center [762, 340] width 237 height 87
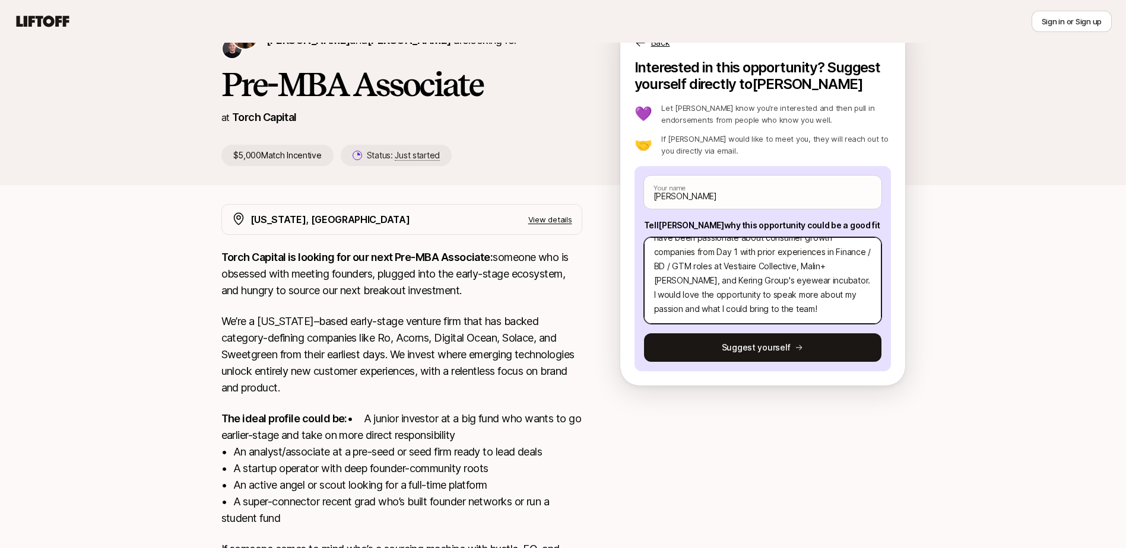
scroll to position [157, 0]
drag, startPoint x: 675, startPoint y: 304, endPoint x: 633, endPoint y: 309, distance: 41.8
click at [633, 309] on div "Interested in this opportunity? Suggest yourself directly to [PERSON_NAME] 💜 Le…" at bounding box center [762, 222] width 285 height 326
paste textarea "1. What investment thesis are you most excited about? 2. What are three compani…"
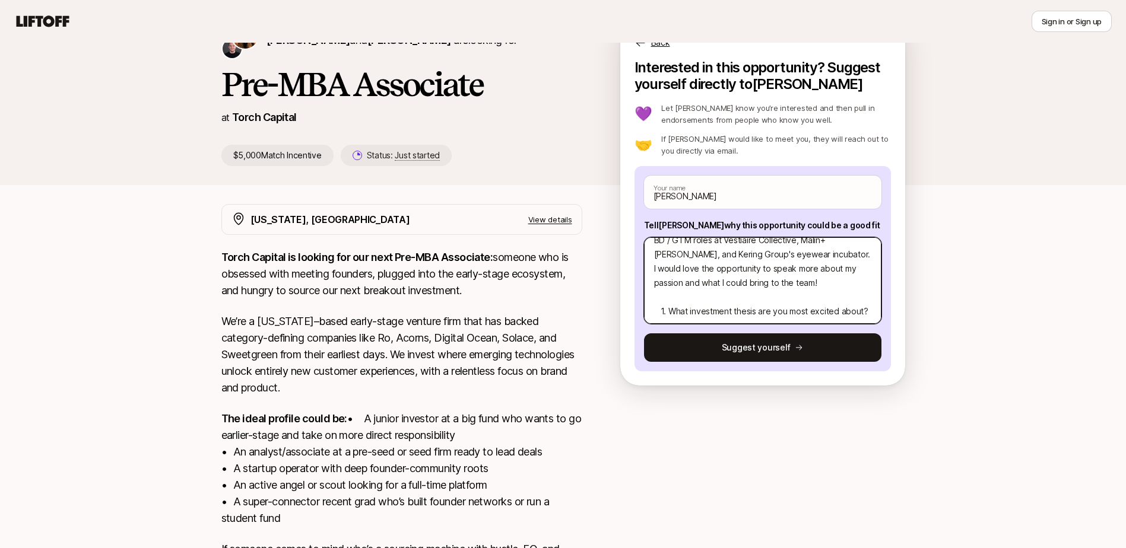
click at [660, 313] on textarea "Hi [PERSON_NAME]! Thanks for sharing this role - I'm currently a late stage gro…" at bounding box center [762, 280] width 237 height 87
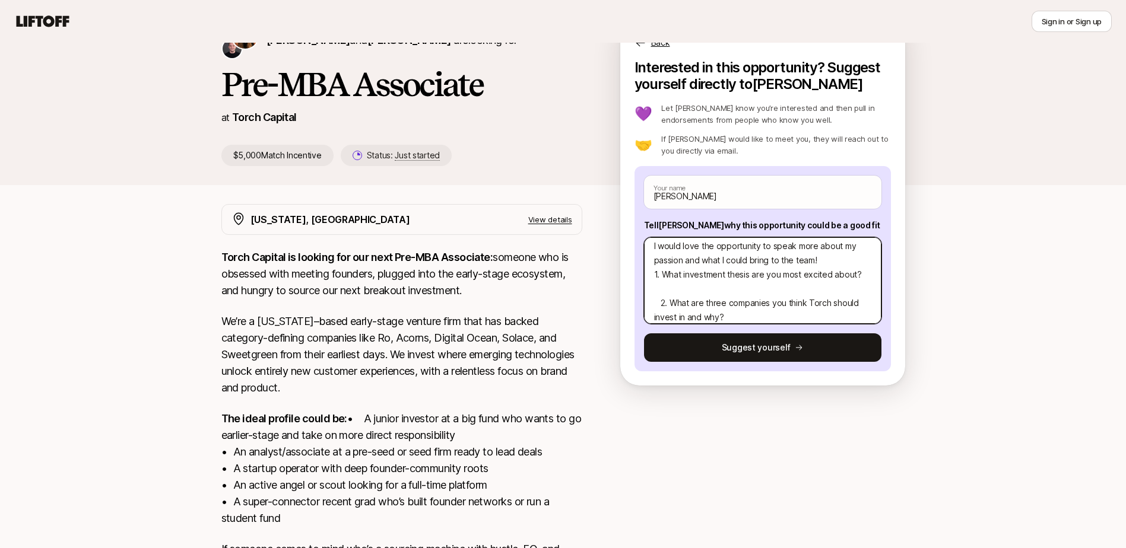
scroll to position [199, 0]
click at [661, 294] on textarea "Hi [PERSON_NAME]! Thanks for sharing this role - I'm currently a late stage gro…" at bounding box center [762, 280] width 237 height 87
click at [753, 278] on textarea "Hi [PERSON_NAME]! Thanks for sharing this role - I'm currently a late stage gro…" at bounding box center [762, 280] width 237 height 87
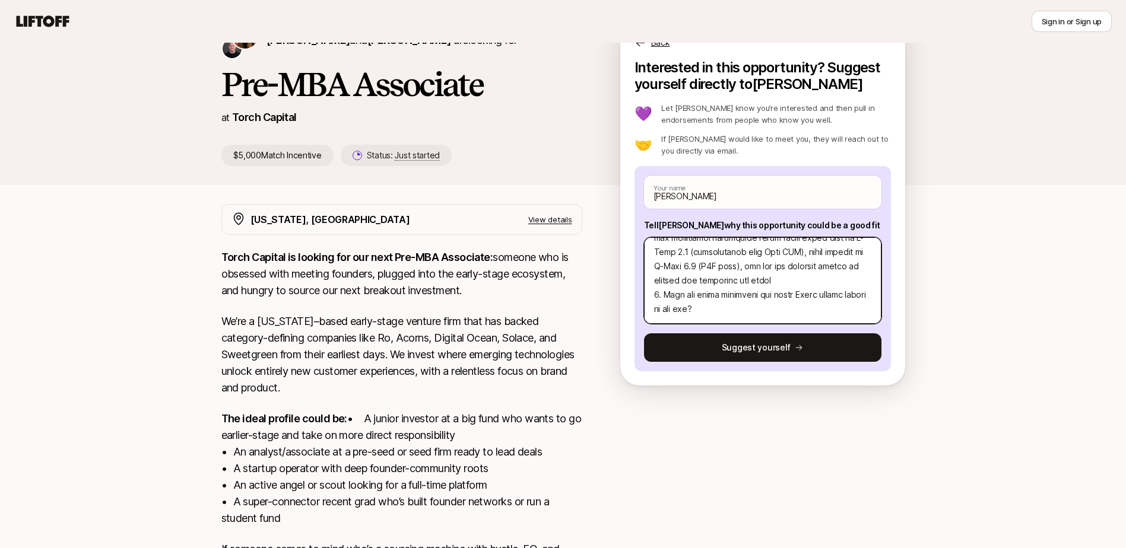
scroll to position [242, 0]
click at [714, 290] on textarea at bounding box center [762, 280] width 237 height 87
click at [842, 308] on textarea at bounding box center [762, 280] width 237 height 87
drag, startPoint x: 851, startPoint y: 256, endPoint x: 827, endPoint y: 258, distance: 25.0
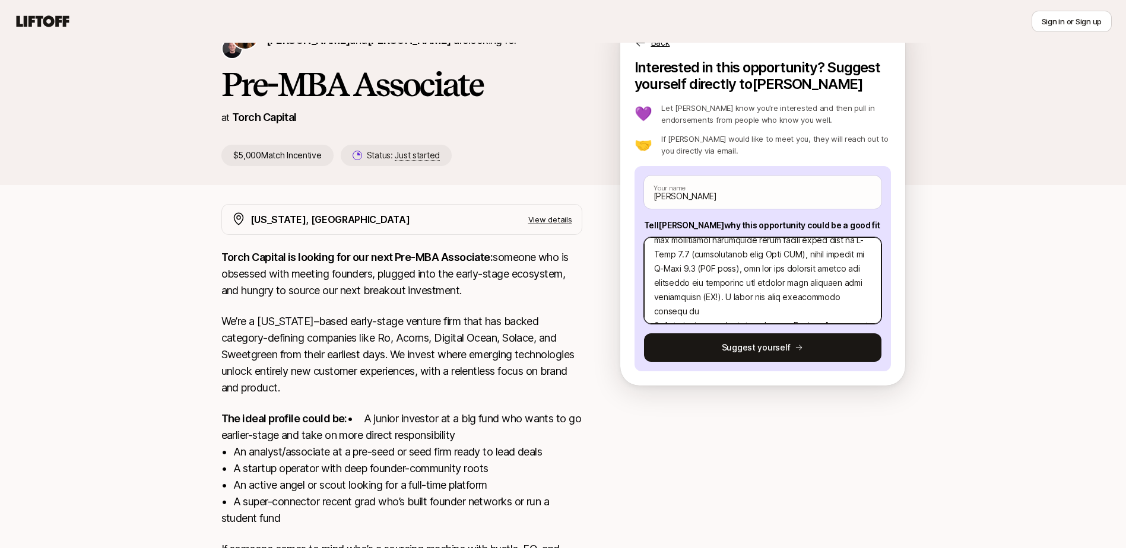
click at [827, 258] on textarea at bounding box center [762, 280] width 237 height 87
click at [788, 275] on textarea at bounding box center [762, 280] width 237 height 87
click at [775, 280] on textarea at bounding box center [762, 280] width 237 height 87
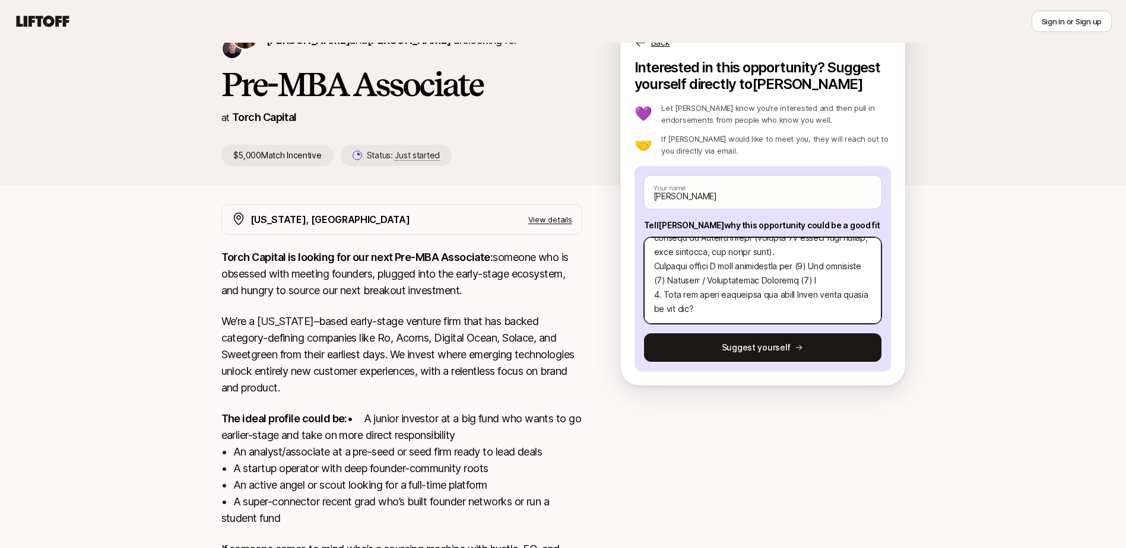
click at [748, 310] on textarea at bounding box center [762, 280] width 237 height 87
click at [849, 281] on textarea at bounding box center [762, 280] width 237 height 87
click at [690, 283] on textarea at bounding box center [762, 280] width 237 height 87
click at [827, 282] on textarea at bounding box center [762, 280] width 237 height 87
click at [856, 281] on textarea at bounding box center [762, 280] width 237 height 87
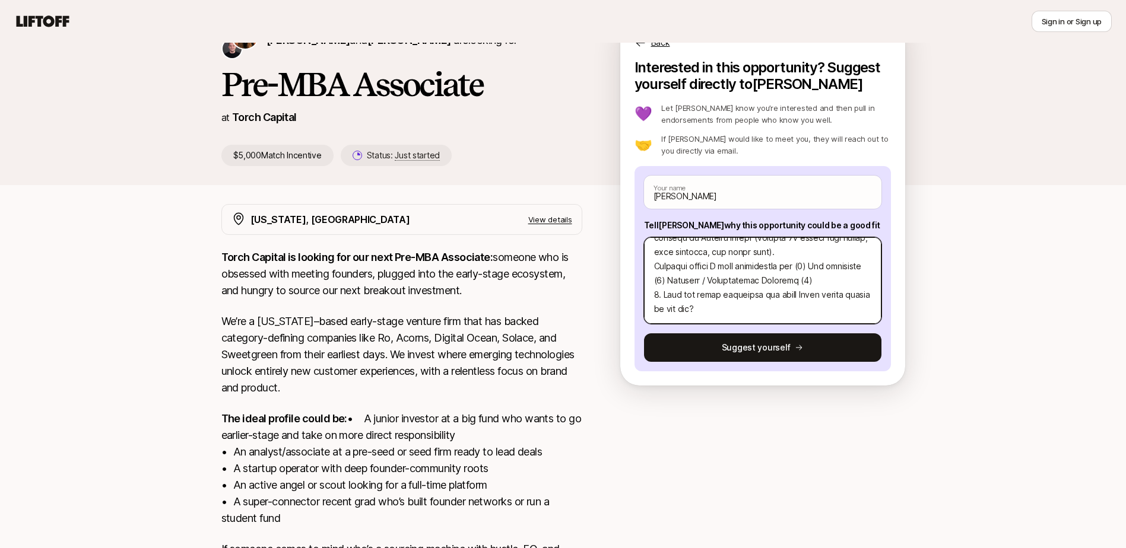
click at [821, 268] on textarea at bounding box center [762, 280] width 237 height 87
click at [842, 283] on textarea at bounding box center [762, 280] width 237 height 87
click at [733, 298] on textarea at bounding box center [762, 280] width 237 height 87
click at [758, 306] on textarea at bounding box center [762, 280] width 237 height 87
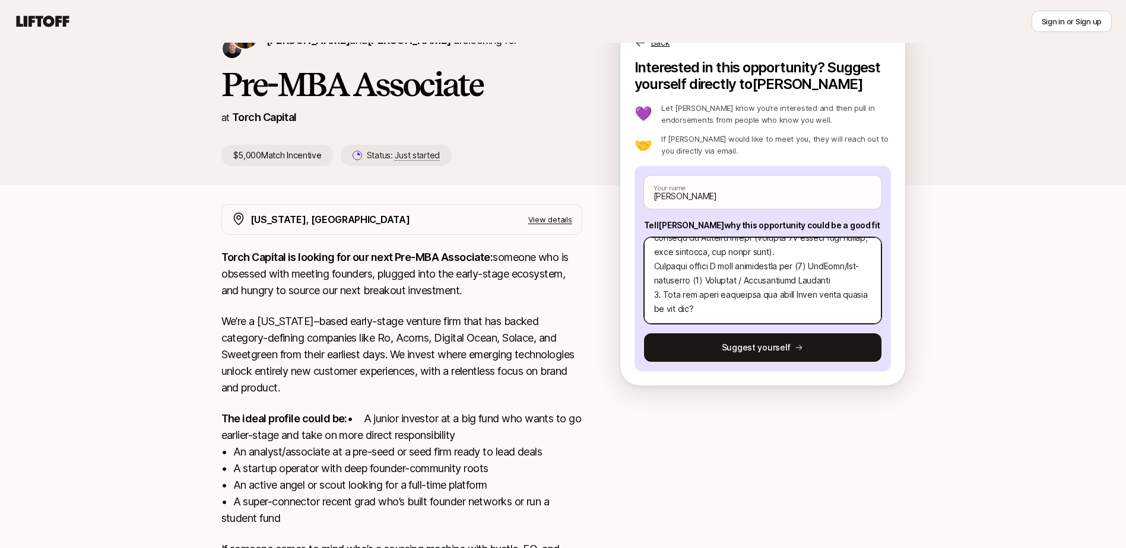
click at [747, 280] on textarea at bounding box center [762, 280] width 237 height 87
click at [765, 310] on textarea at bounding box center [762, 280] width 237 height 87
click at [756, 269] on textarea at bounding box center [762, 280] width 237 height 87
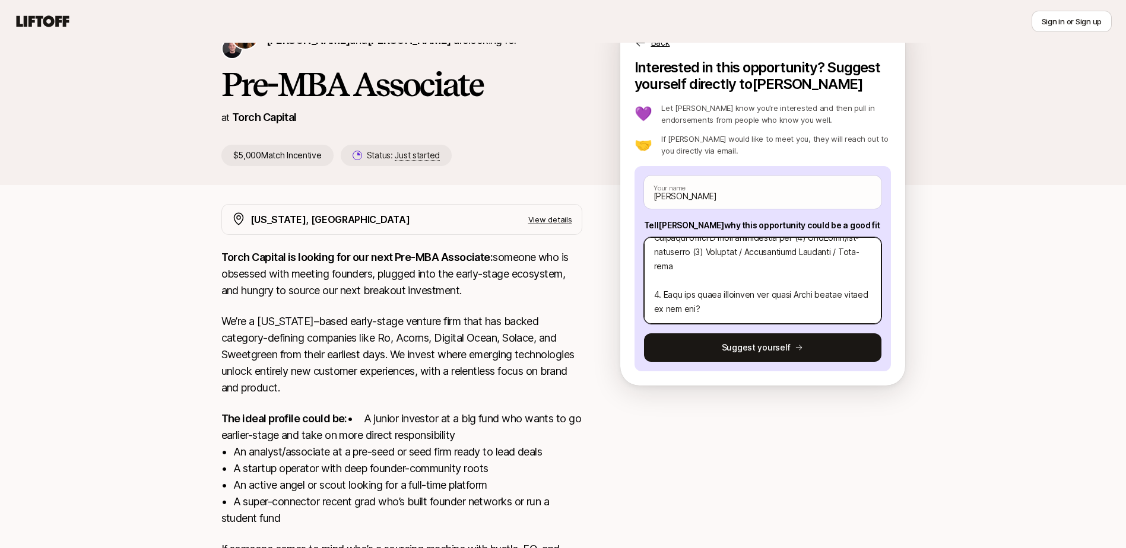
click at [740, 312] on textarea at bounding box center [762, 280] width 237 height 87
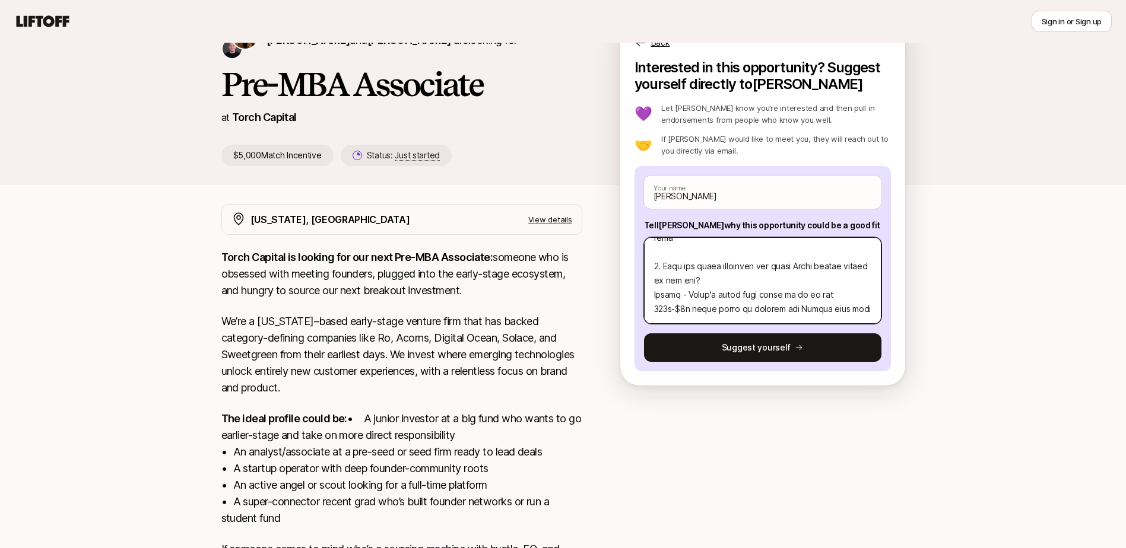
scroll to position [413, 0]
paste textarea "Really interesting tailwinds including short term clothing rental demand, witho…"
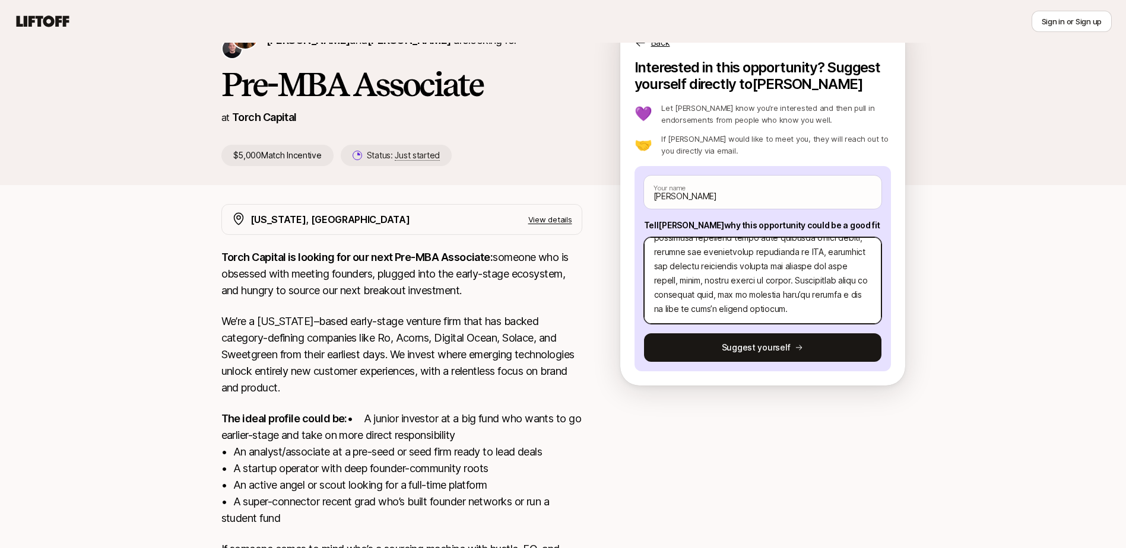
scroll to position [468, 0]
click at [679, 268] on textarea at bounding box center [762, 280] width 237 height 87
click at [773, 283] on textarea at bounding box center [762, 280] width 237 height 87
click at [700, 300] on textarea at bounding box center [762, 280] width 237 height 87
click at [715, 300] on textarea at bounding box center [762, 280] width 237 height 87
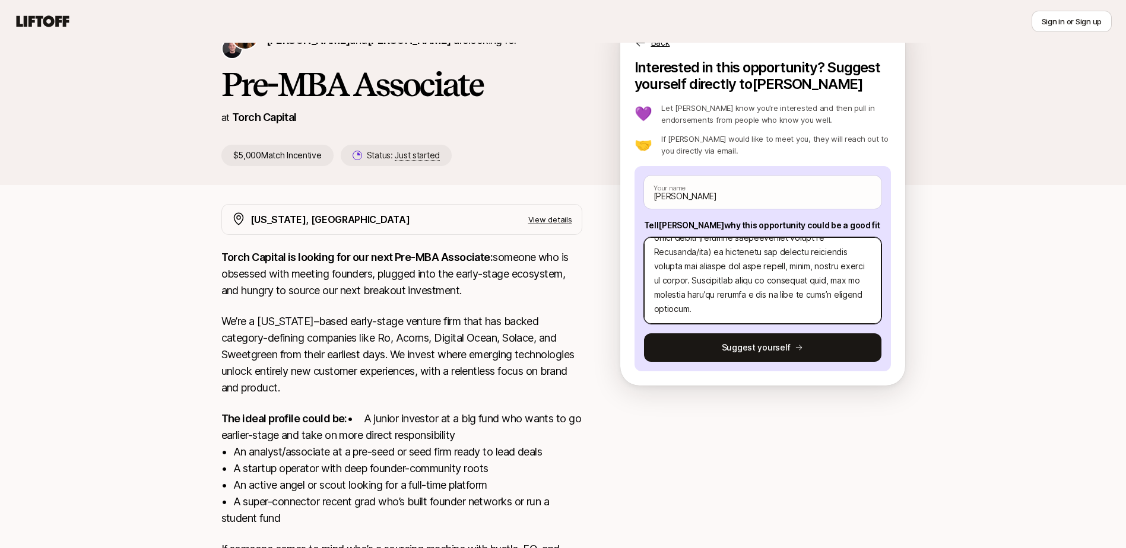
scroll to position [527, 0]
click at [769, 293] on textarea at bounding box center [762, 280] width 237 height 87
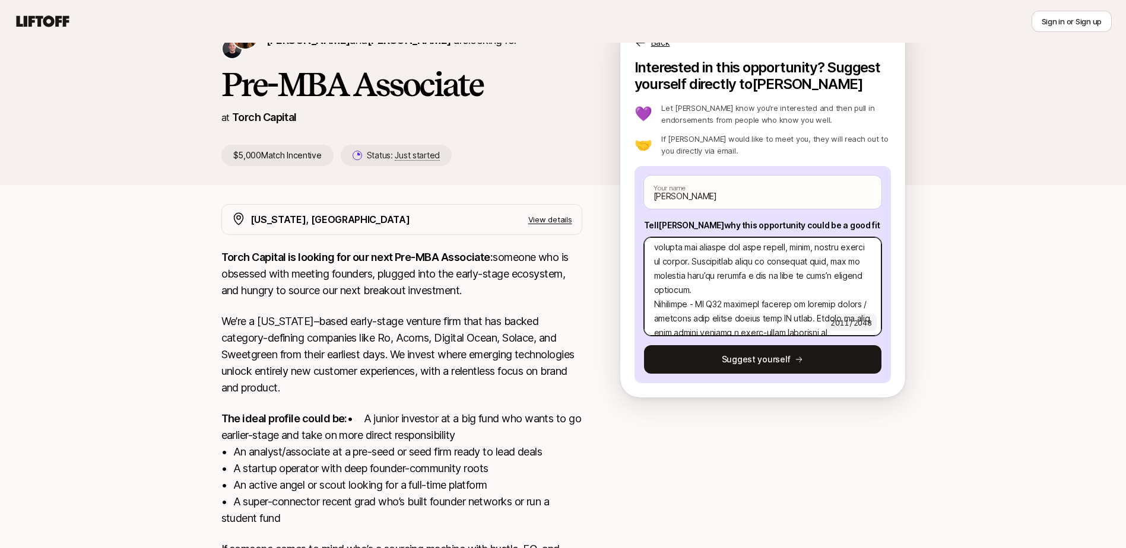
scroll to position [406, 0]
click at [729, 286] on textarea at bounding box center [762, 286] width 237 height 98
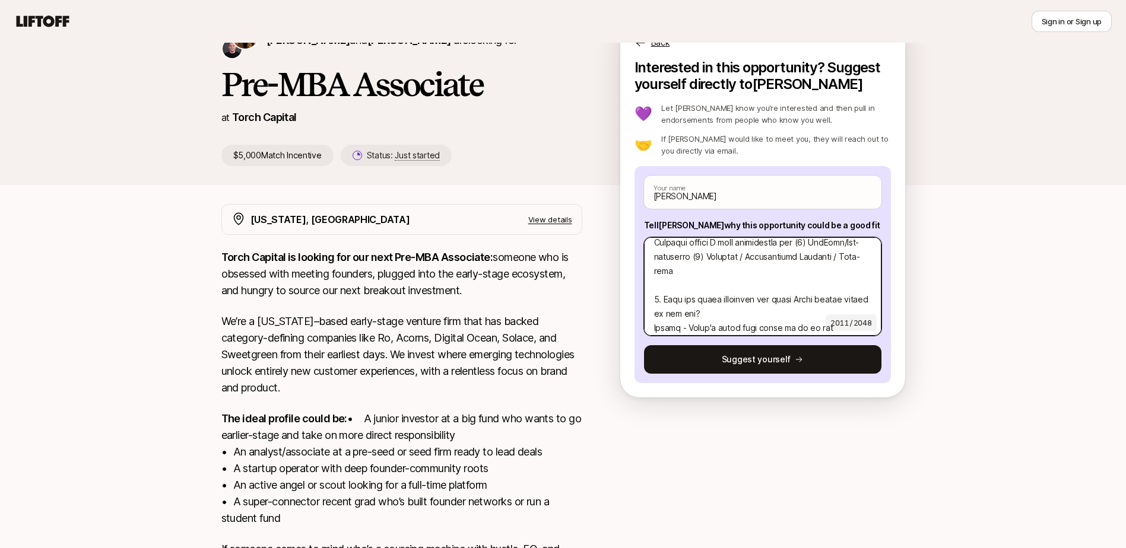
scroll to position [299, 0]
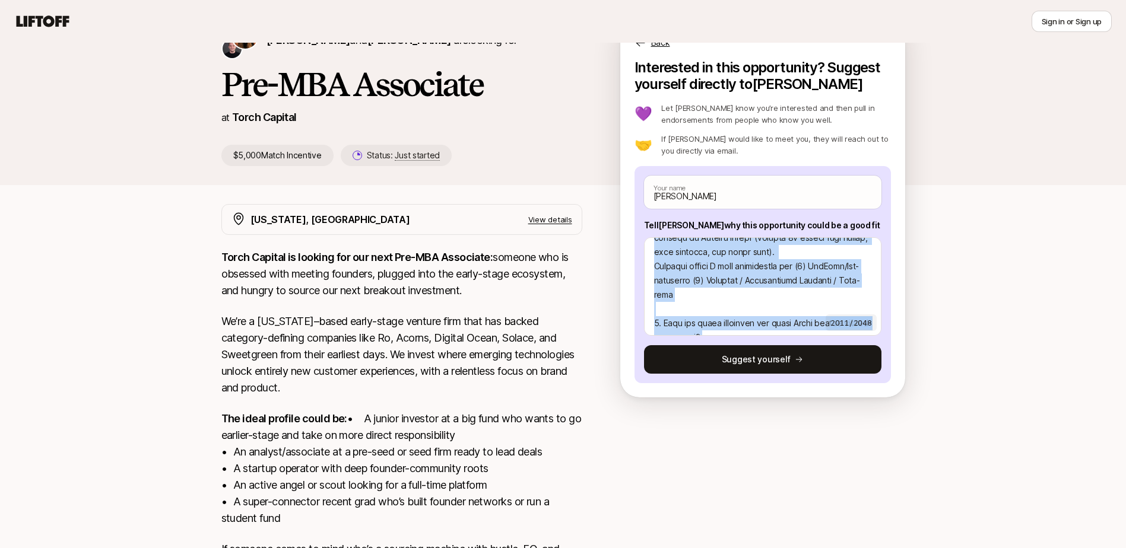
drag, startPoint x: 865, startPoint y: 318, endPoint x: 865, endPoint y: 311, distance: 7.1
click at [865, 311] on div "2011 / 2048" at bounding box center [762, 286] width 237 height 98
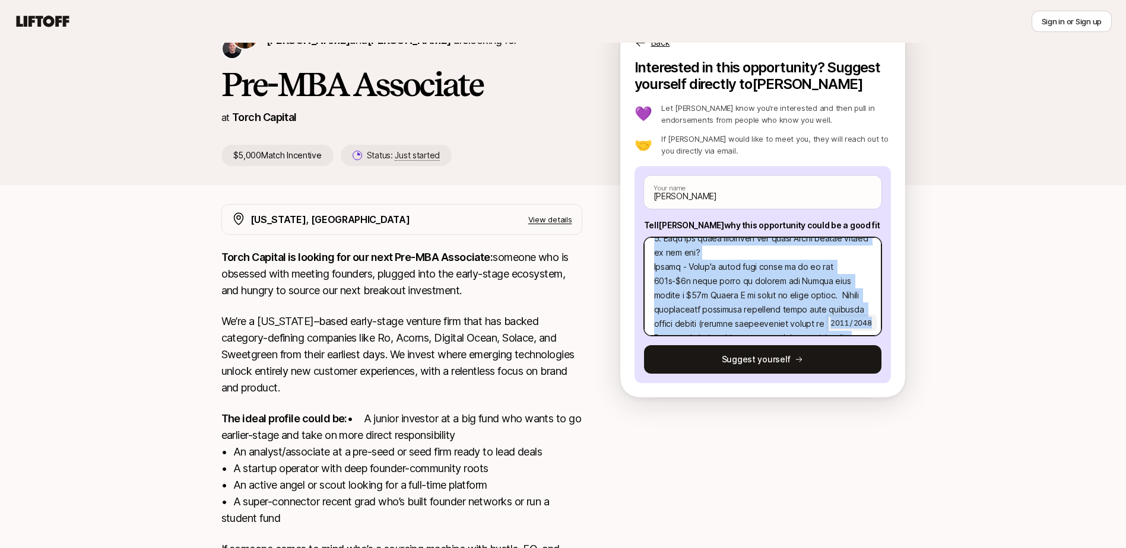
scroll to position [412, 0]
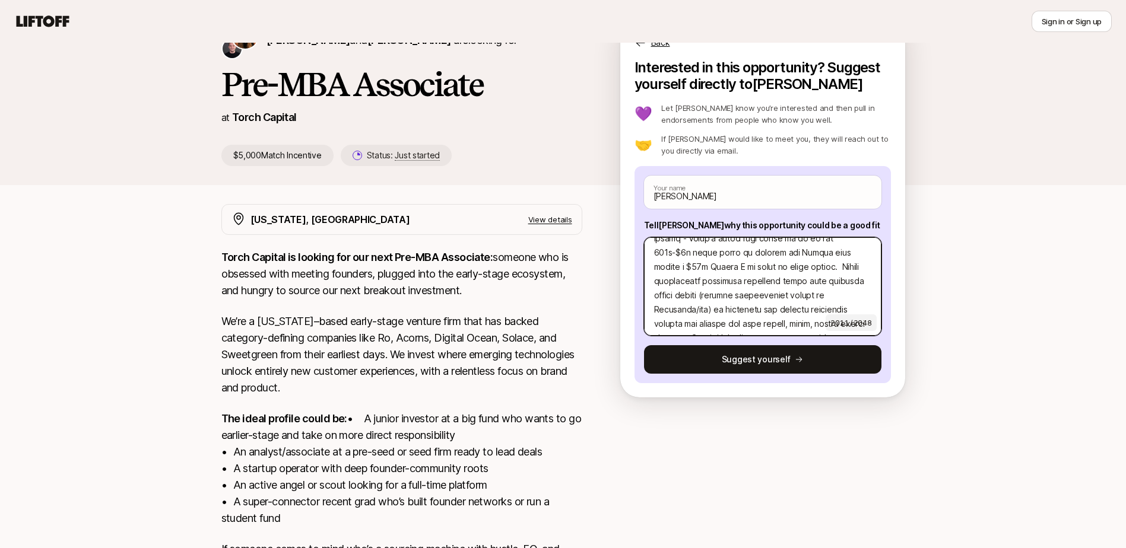
click at [779, 287] on textarea at bounding box center [762, 286] width 237 height 98
click at [706, 293] on textarea at bounding box center [762, 286] width 237 height 98
click at [742, 303] on textarea at bounding box center [762, 286] width 237 height 98
drag, startPoint x: 714, startPoint y: 294, endPoint x: 742, endPoint y: 275, distance: 33.2
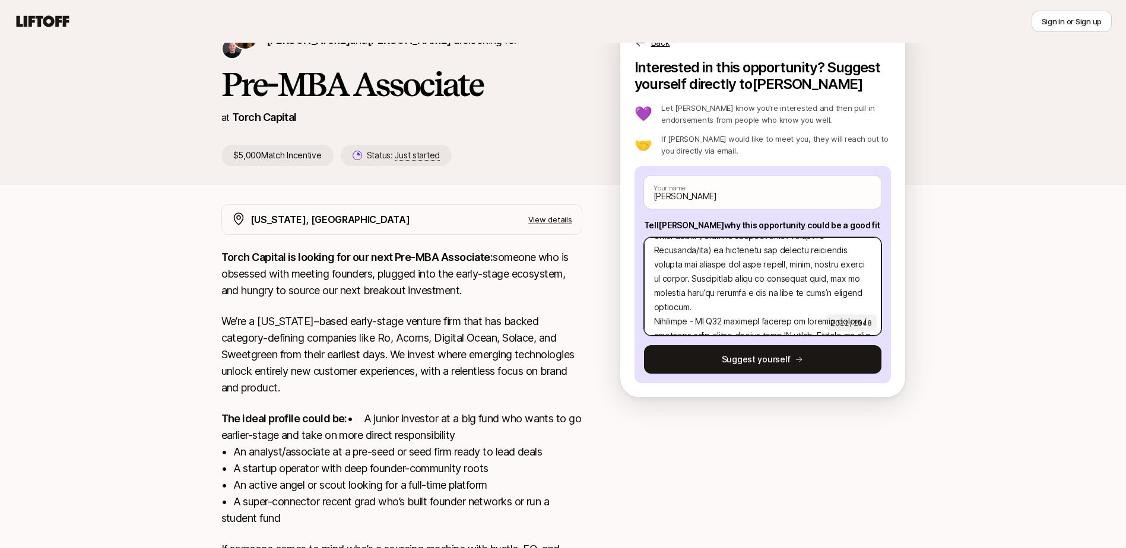
click at [742, 275] on textarea at bounding box center [762, 286] width 237 height 98
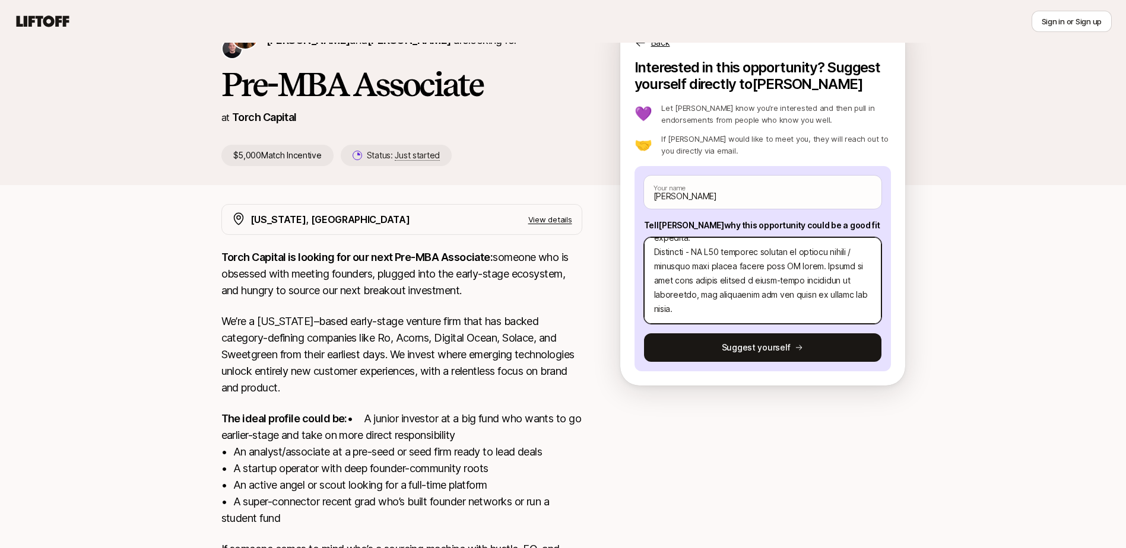
scroll to position [584, 0]
click at [756, 294] on textarea at bounding box center [762, 280] width 237 height 87
click at [716, 306] on textarea at bounding box center [762, 280] width 237 height 87
drag, startPoint x: 783, startPoint y: 302, endPoint x: 718, endPoint y: 305, distance: 64.7
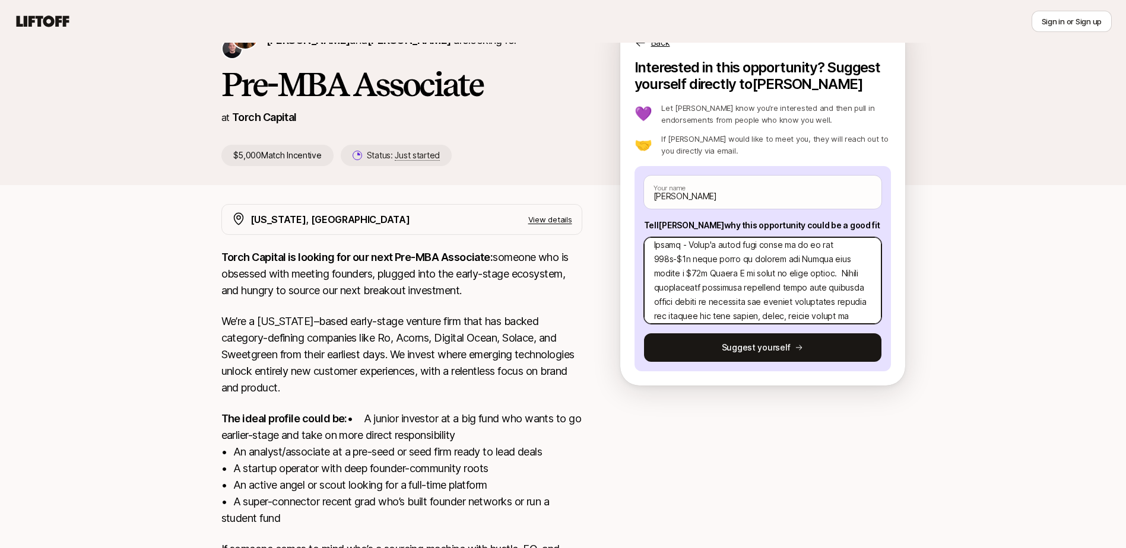
click at [718, 305] on textarea at bounding box center [762, 280] width 237 height 87
click at [697, 310] on textarea at bounding box center [762, 280] width 237 height 87
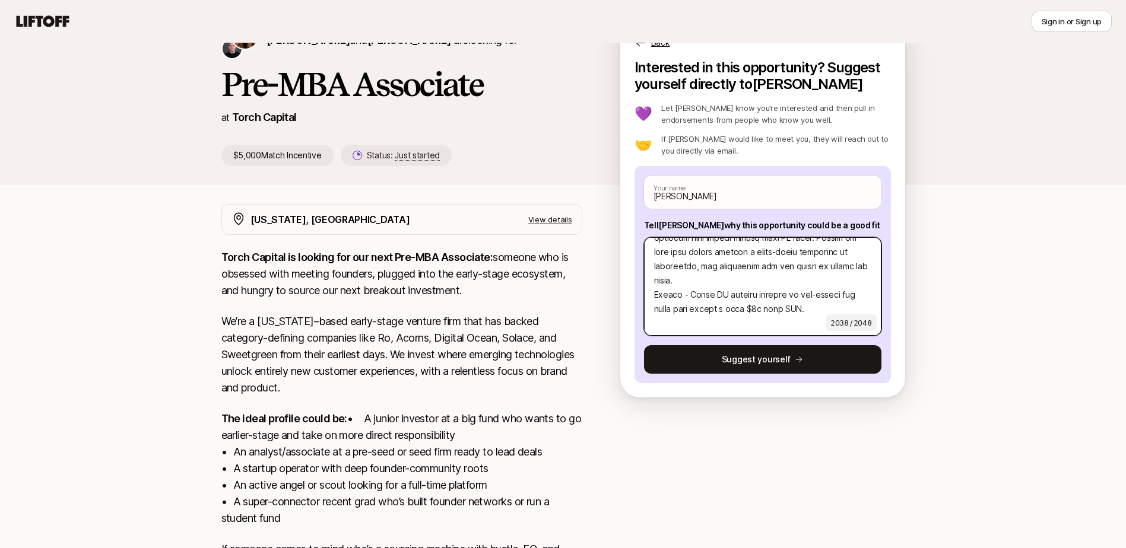
scroll to position [586, 0]
click at [764, 266] on textarea at bounding box center [762, 286] width 237 height 98
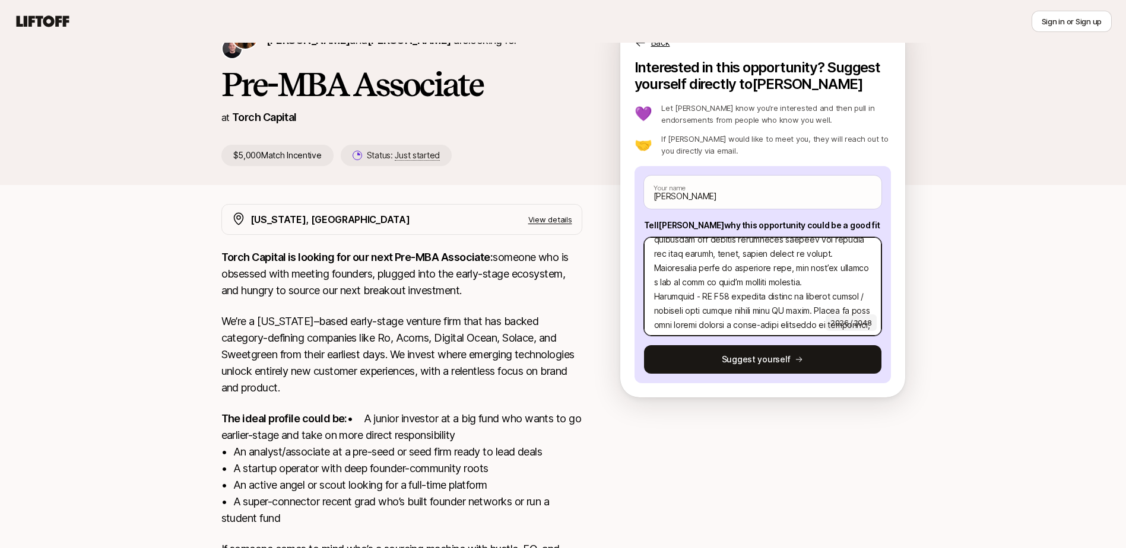
scroll to position [468, 0]
click at [736, 289] on textarea at bounding box center [762, 286] width 237 height 98
click at [792, 267] on textarea at bounding box center [762, 286] width 237 height 98
drag, startPoint x: 697, startPoint y: 285, endPoint x: 727, endPoint y: 270, distance: 33.7
click at [727, 270] on textarea at bounding box center [762, 286] width 237 height 98
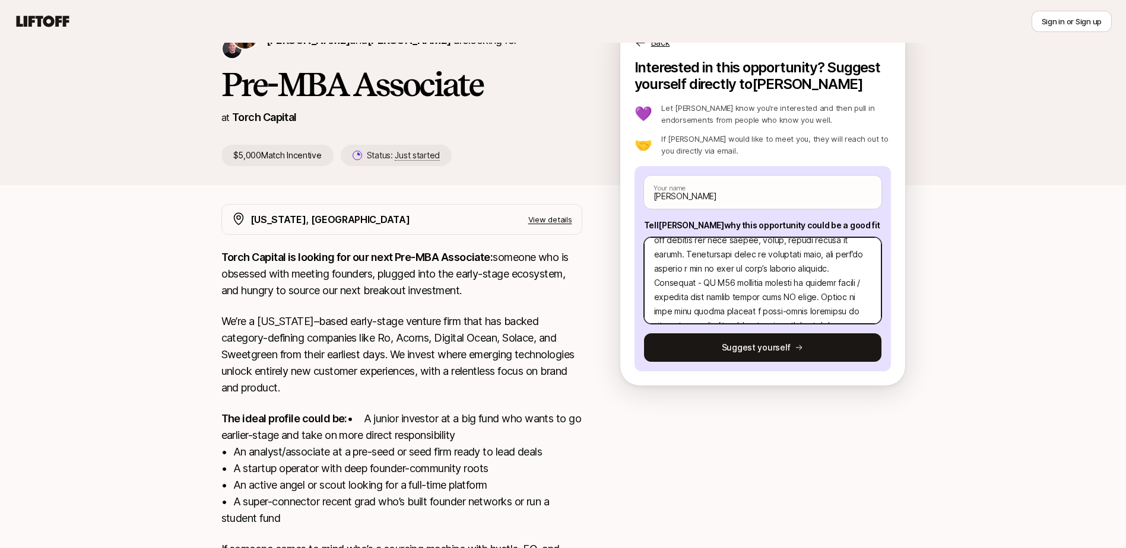
drag, startPoint x: 809, startPoint y: 268, endPoint x: 726, endPoint y: 268, distance: 83.1
click at [726, 268] on textarea at bounding box center [762, 280] width 237 height 87
click at [812, 271] on textarea at bounding box center [762, 280] width 237 height 87
click at [828, 310] on textarea at bounding box center [762, 280] width 237 height 87
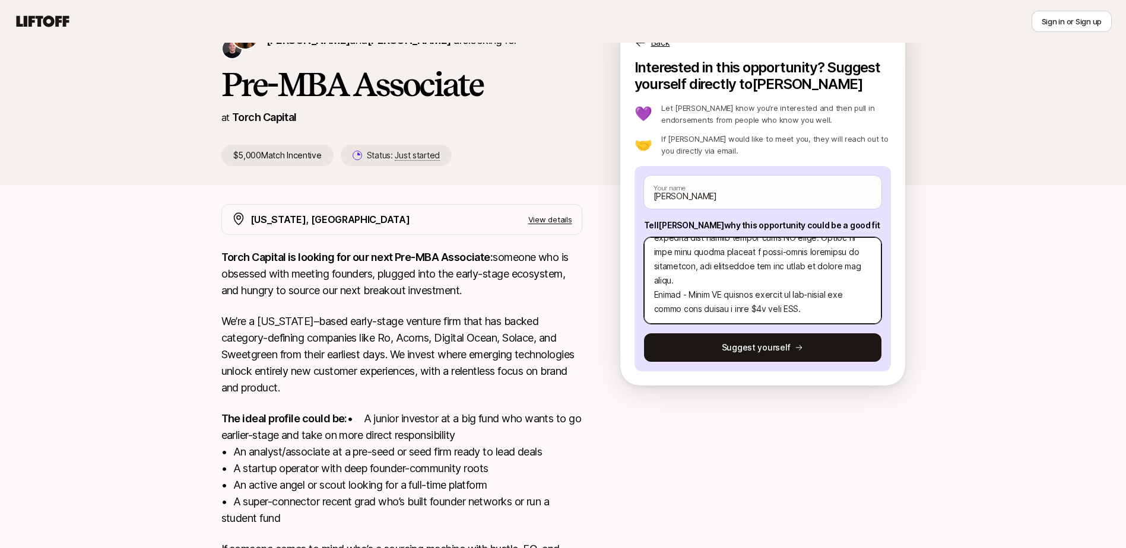
drag, startPoint x: 808, startPoint y: 305, endPoint x: 764, endPoint y: 309, distance: 44.1
click at [764, 309] on textarea at bounding box center [762, 280] width 237 height 87
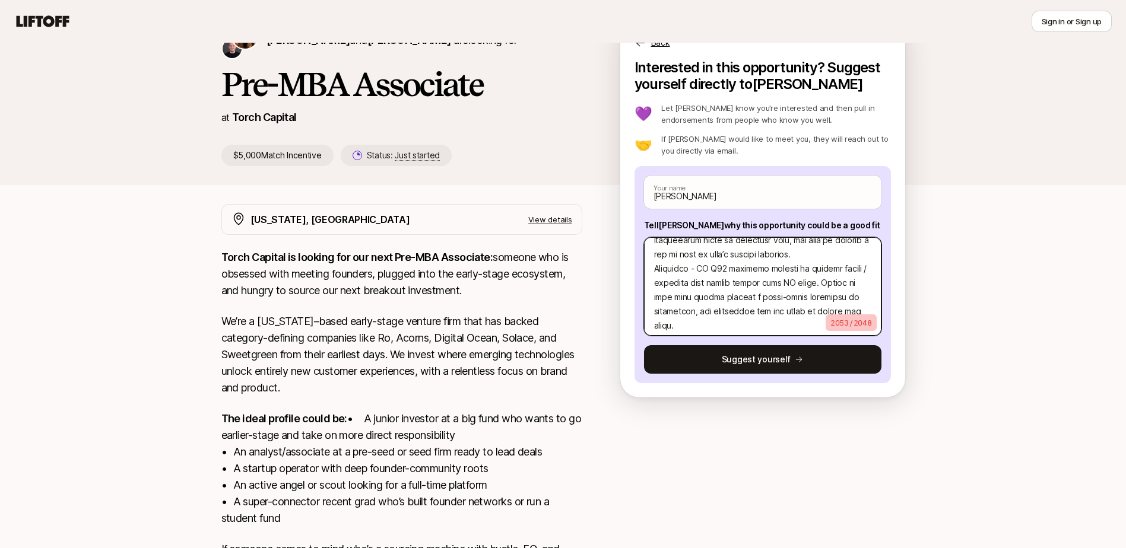
scroll to position [422, 0]
click at [729, 294] on textarea at bounding box center [762, 286] width 237 height 98
click at [737, 287] on textarea at bounding box center [762, 286] width 237 height 98
click at [753, 273] on textarea at bounding box center [762, 286] width 237 height 98
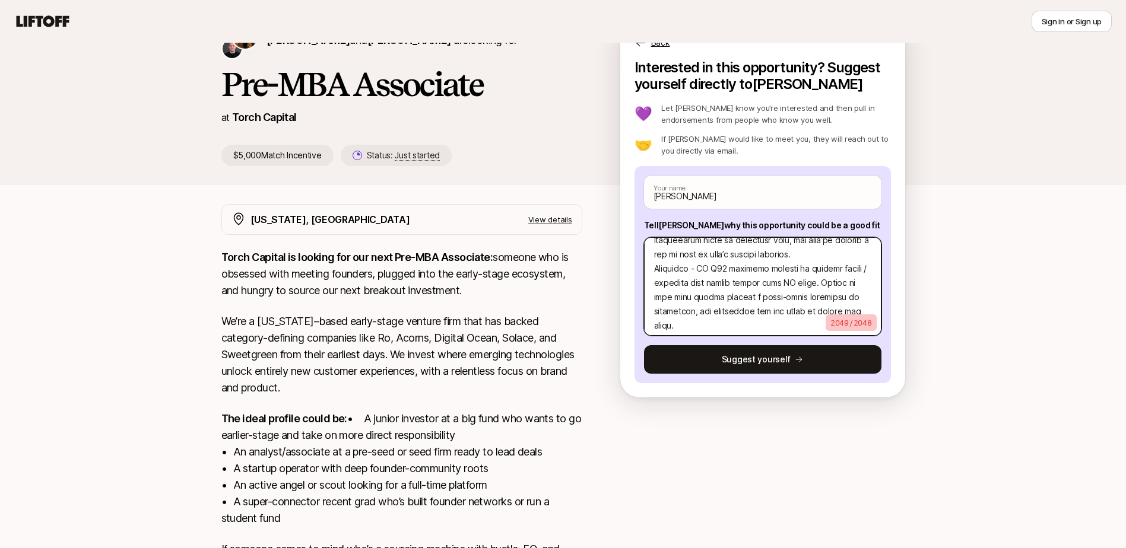
click at [768, 243] on textarea at bounding box center [762, 286] width 237 height 98
click at [718, 312] on textarea at bounding box center [762, 286] width 237 height 98
click at [748, 266] on textarea at bounding box center [762, 286] width 237 height 98
click at [669, 281] on textarea at bounding box center [762, 286] width 237 height 98
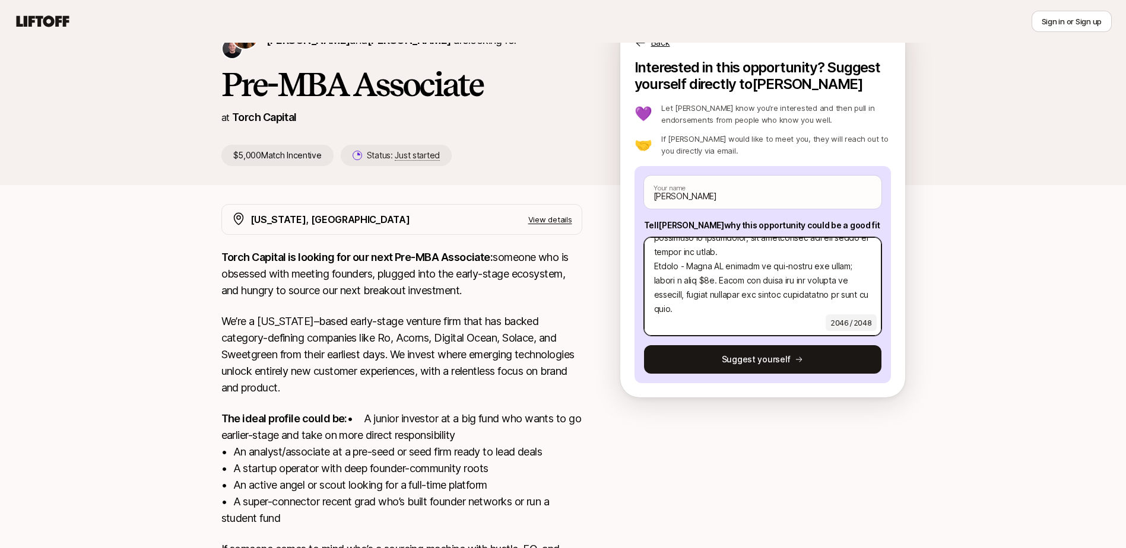
click at [720, 278] on textarea at bounding box center [762, 286] width 237 height 98
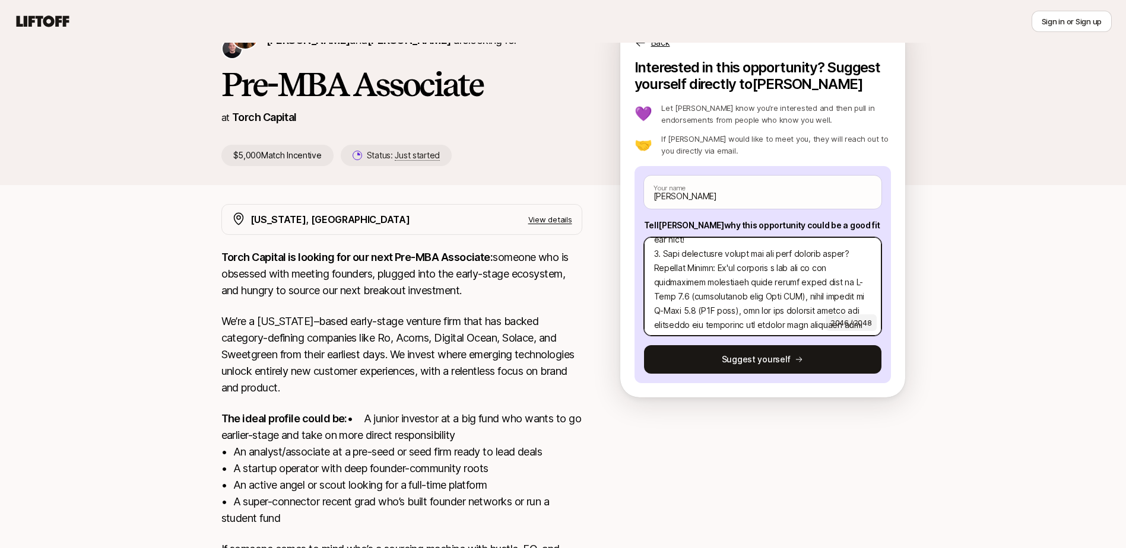
scroll to position [183, 0]
click at [782, 309] on textarea at bounding box center [762, 286] width 237 height 98
click at [710, 263] on textarea at bounding box center [762, 286] width 237 height 98
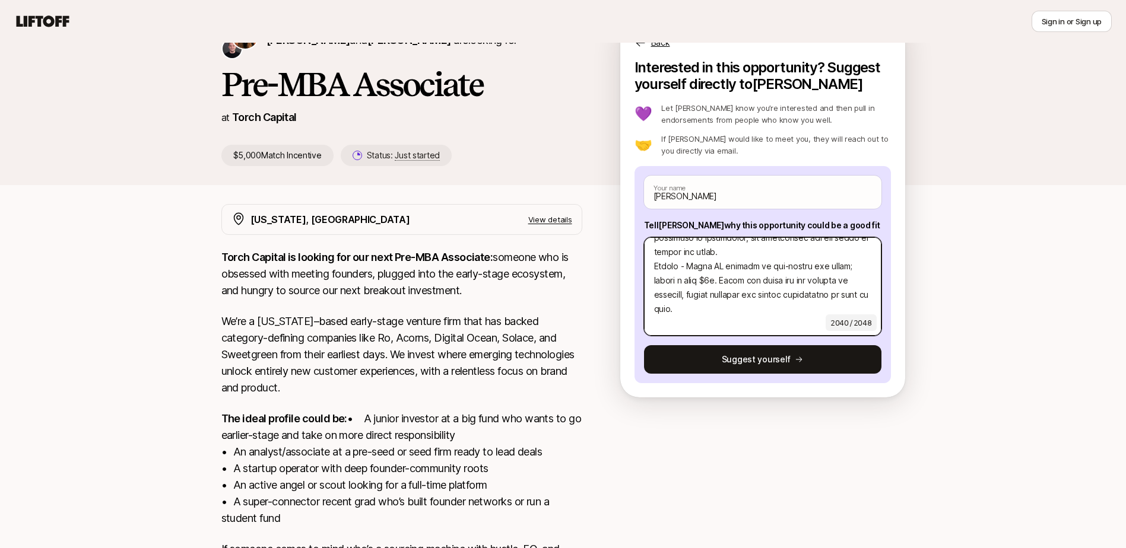
scroll to position [598, 0]
click at [692, 320] on textarea at bounding box center [762, 286] width 237 height 98
click at [714, 312] on textarea at bounding box center [762, 286] width 237 height 98
click at [746, 358] on button "Suggest yourself" at bounding box center [762, 359] width 237 height 28
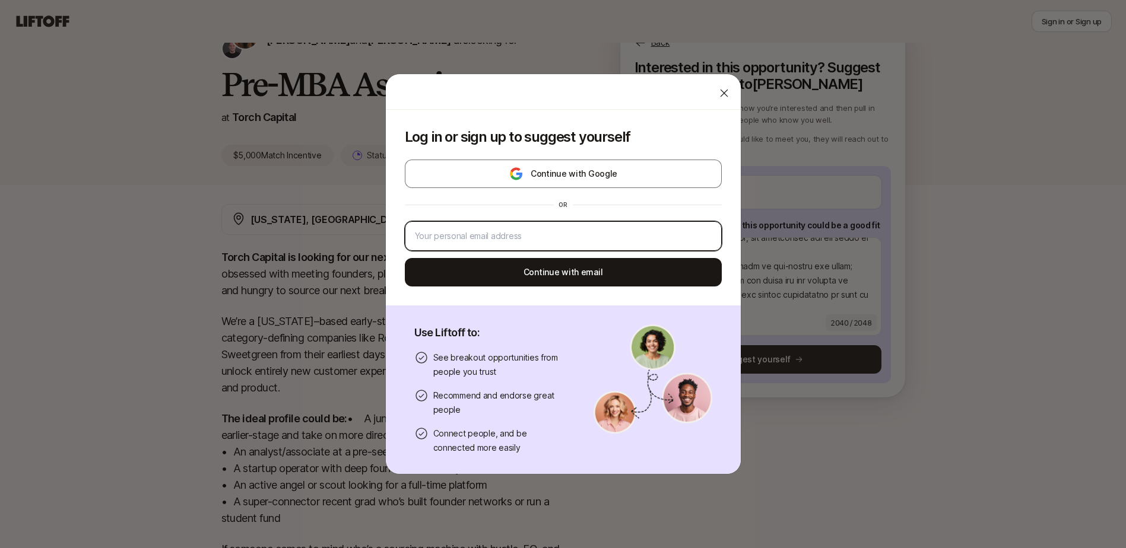
click at [547, 232] on input "email" at bounding box center [563, 236] width 297 height 14
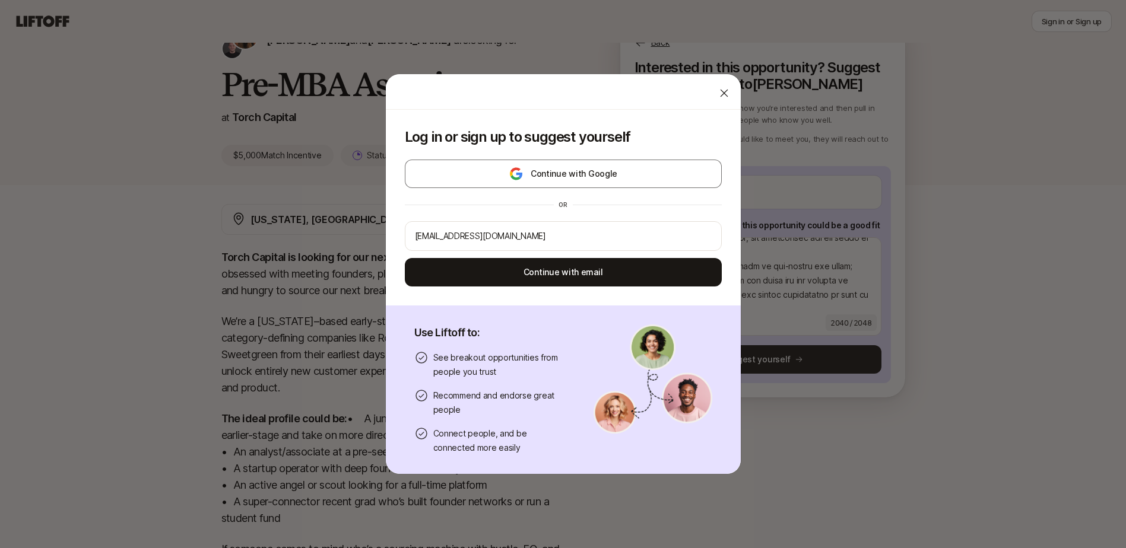
click at [534, 276] on button "Continue with email" at bounding box center [563, 272] width 317 height 28
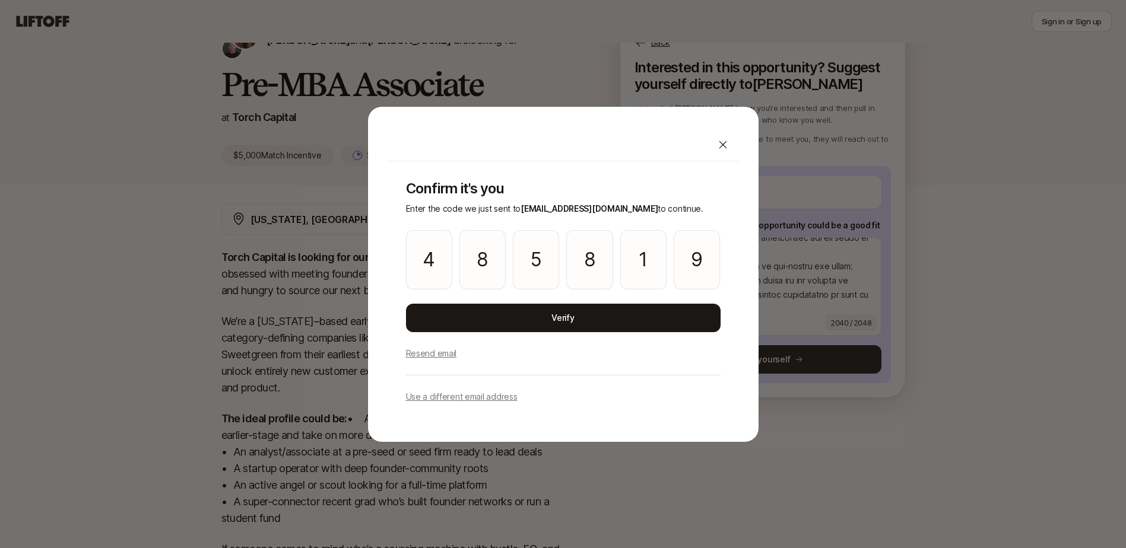
click at [498, 323] on button "Verify" at bounding box center [563, 318] width 314 height 28
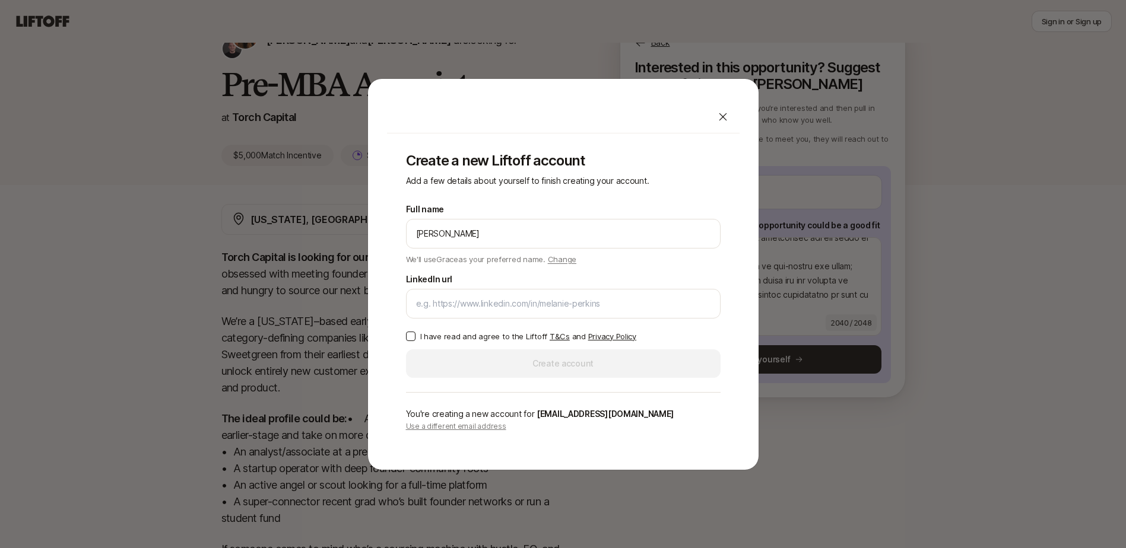
click at [502, 308] on input "LinkedIn url" at bounding box center [563, 304] width 294 height 14
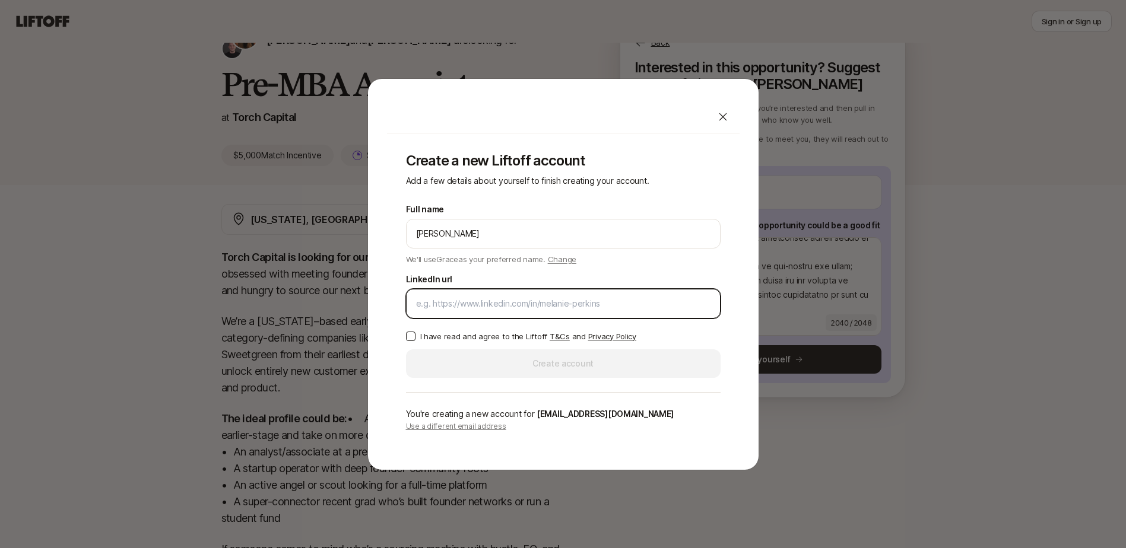
click at [453, 297] on input "LinkedIn url" at bounding box center [563, 304] width 294 height 14
paste input "[URL][DOMAIN_NAME]"
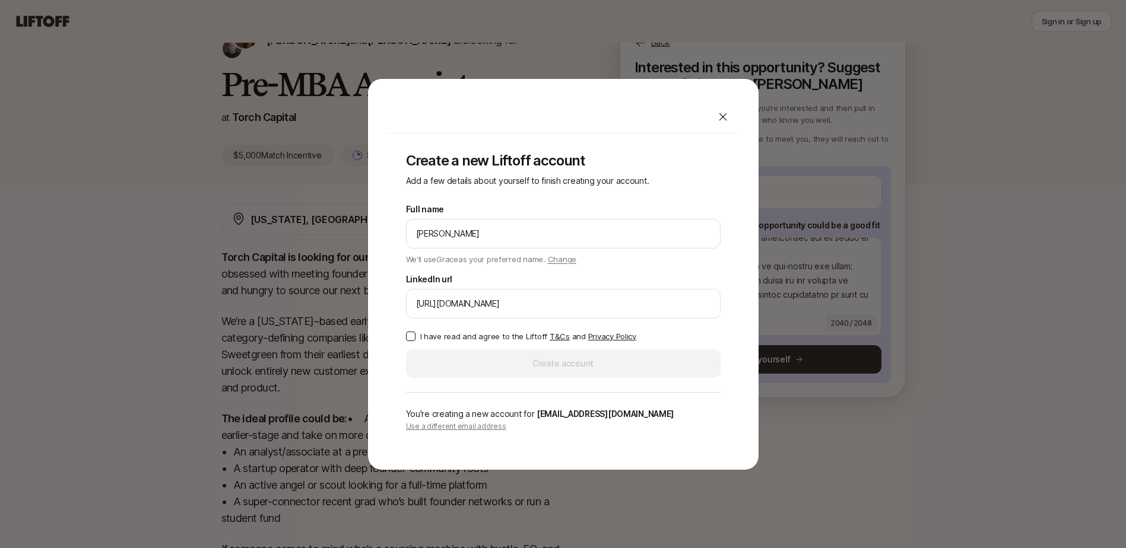
click at [447, 336] on p "I have read and agree to the Liftoff T&Cs and Privacy Policy" at bounding box center [528, 336] width 216 height 12
click at [415, 336] on button "I have read and agree to the Liftoff T&Cs and Privacy Policy" at bounding box center [410, 336] width 9 height 9
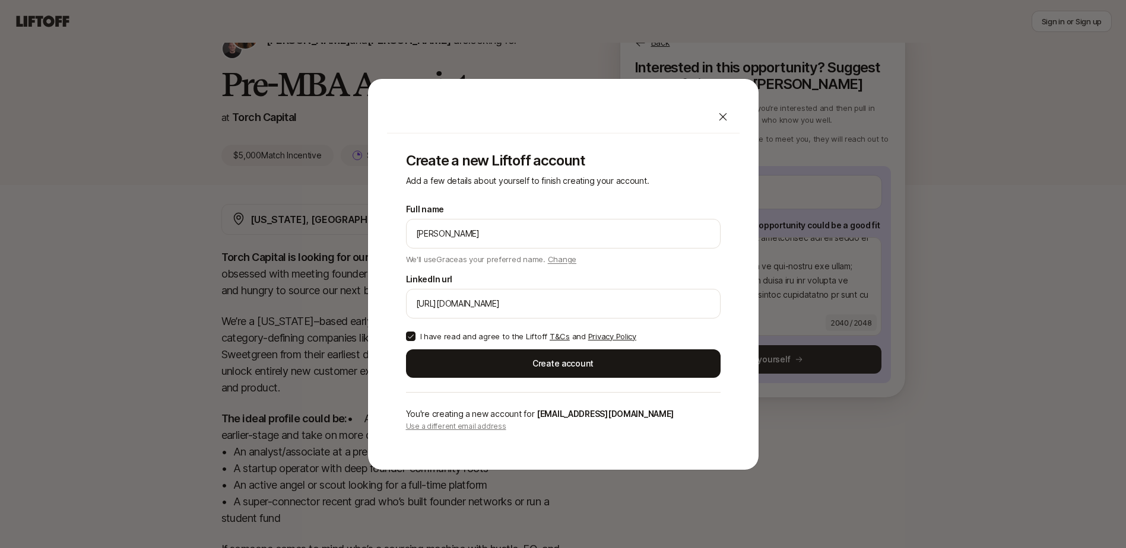
click at [468, 366] on button "Create account" at bounding box center [563, 363] width 314 height 28
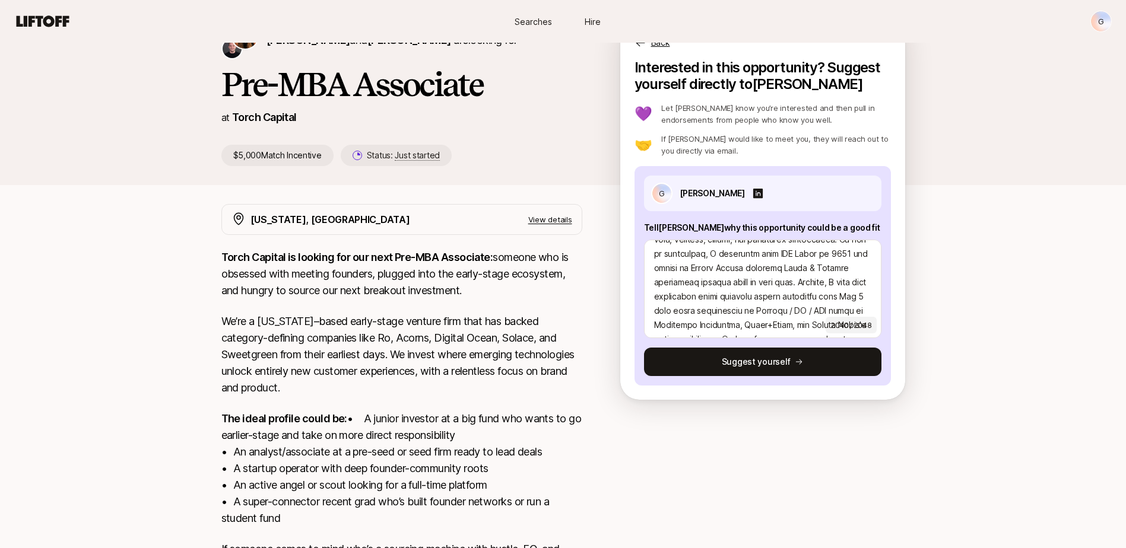
scroll to position [59, 0]
click at [749, 364] on button "Suggest yourself" at bounding box center [762, 362] width 237 height 28
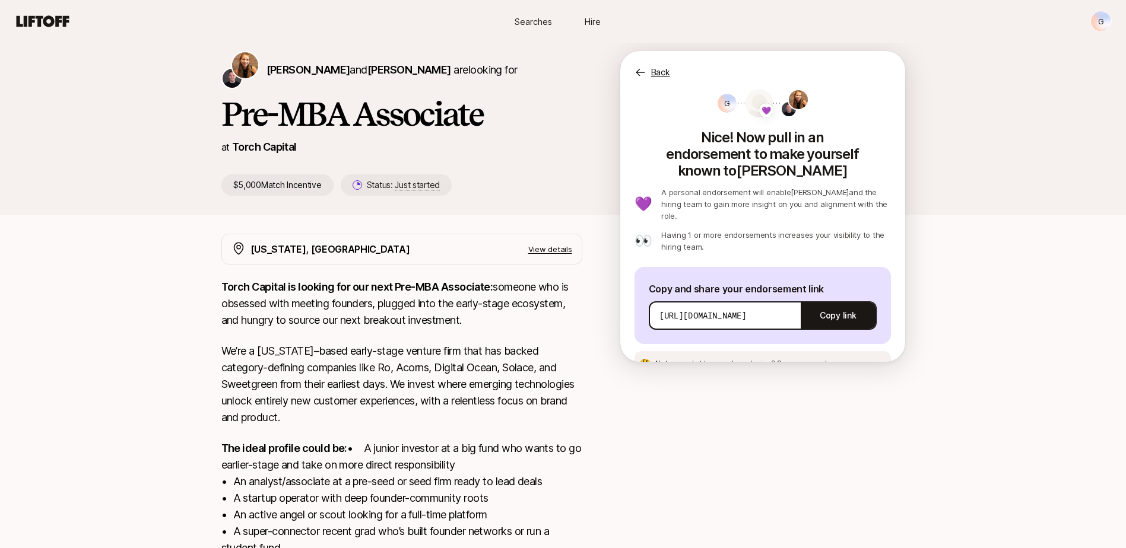
scroll to position [9, 0]
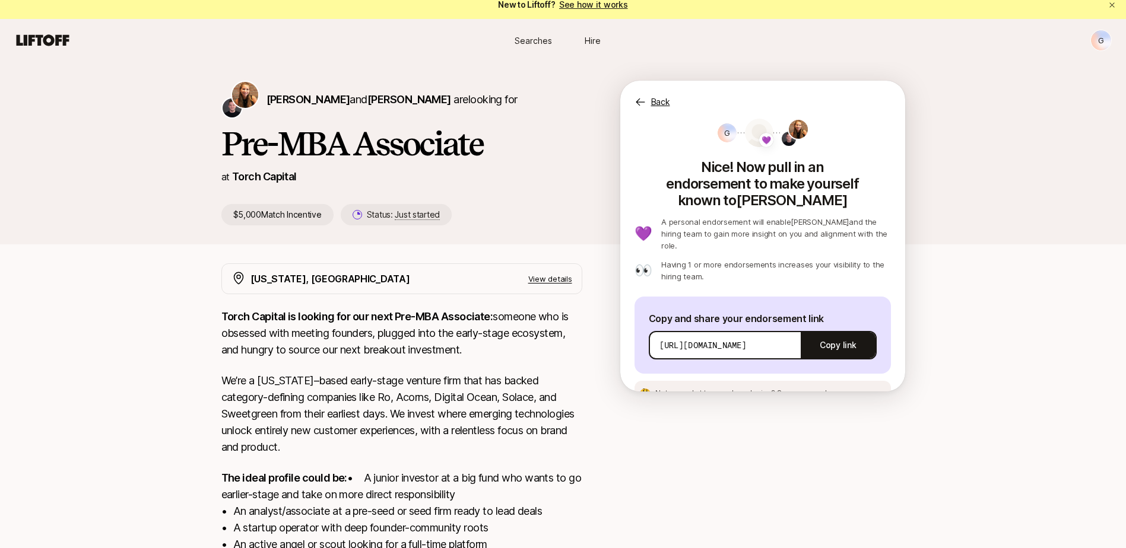
click at [824, 329] on button "Copy link" at bounding box center [837, 345] width 74 height 33
click at [819, 389] on span "See an example message" at bounding box center [821, 393] width 88 height 9
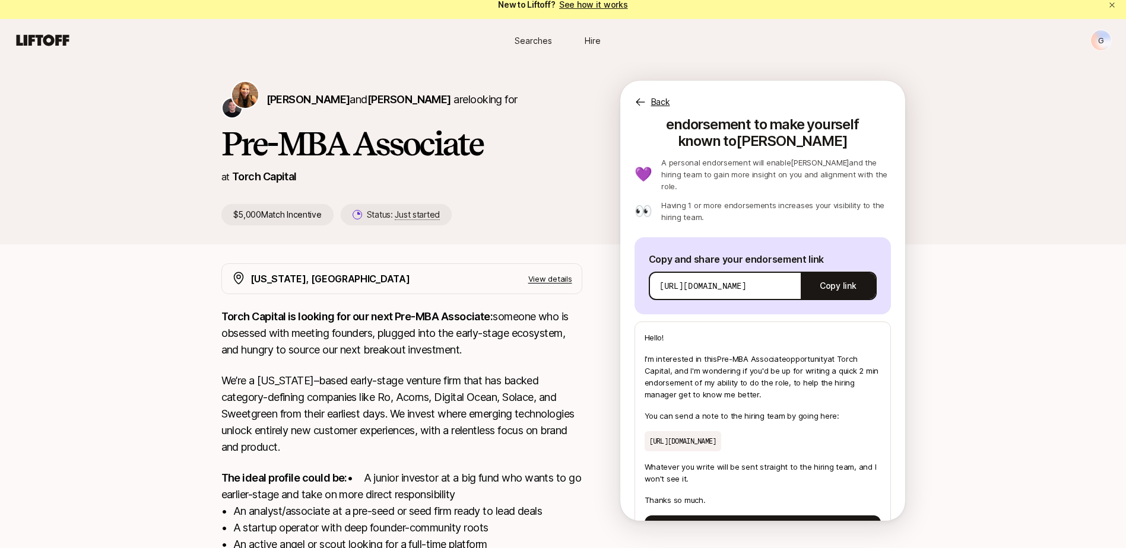
scroll to position [80, 0]
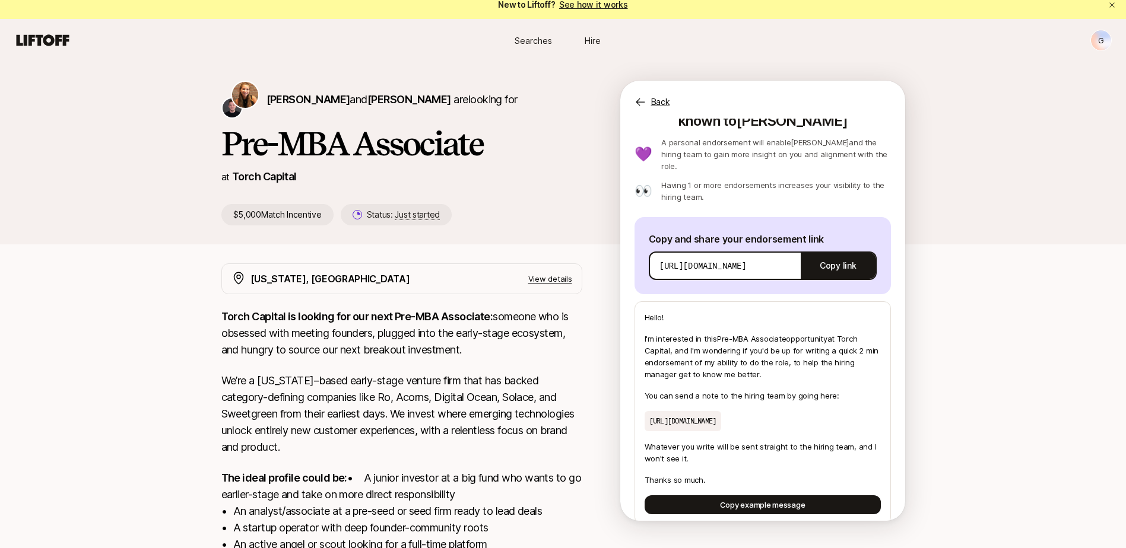
click at [721, 411] on p "[URL][DOMAIN_NAME]" at bounding box center [682, 421] width 77 height 20
drag, startPoint x: 1004, startPoint y: 234, endPoint x: 980, endPoint y: 231, distance: 23.9
click at [1004, 234] on div "[PERSON_NAME] and [PERSON_NAME] are looking for Pre-MBA Associate at Torch Capi…" at bounding box center [563, 153] width 1126 height 183
